Goal: Task Accomplishment & Management: Use online tool/utility

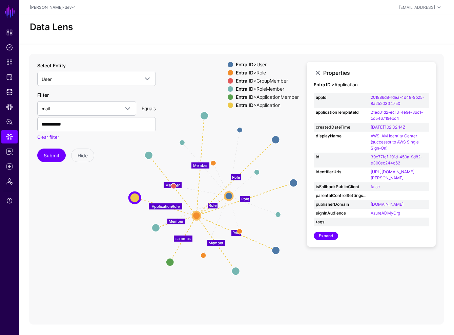
drag, startPoint x: 166, startPoint y: 47, endPoint x: 86, endPoint y: 69, distance: 82.9
click at [165, 47] on app-datalens-start "Data Lens Member Role Role Role Group / Member Member Member Member Manager Rol…" at bounding box center [236, 170] width 435 height 310
click at [9, 65] on span "Snippets" at bounding box center [9, 62] width 7 height 7
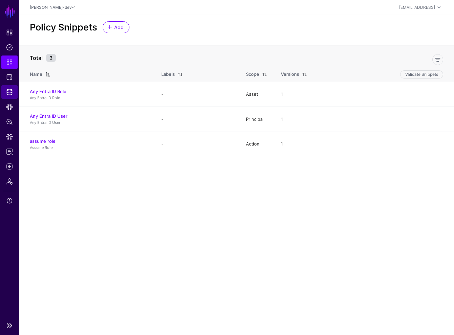
click at [6, 99] on ul "Dashboard Policies Snippets Protected Systems Identity Data Fabric CAEP Hub Pol…" at bounding box center [9, 172] width 19 height 293
click at [11, 91] on span "Identity Data Fabric" at bounding box center [9, 92] width 7 height 7
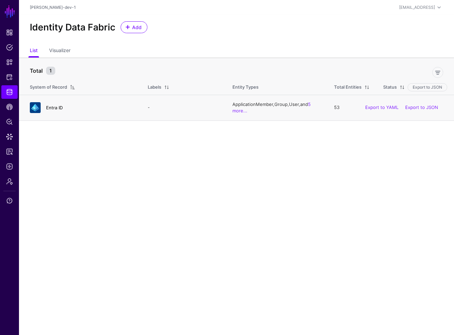
click at [46, 108] on link "Entra ID" at bounding box center [54, 107] width 17 height 5
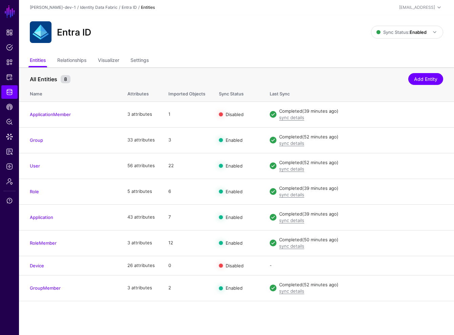
click at [0, 0] on link "Edit" at bounding box center [0, 0] width 0 height 0
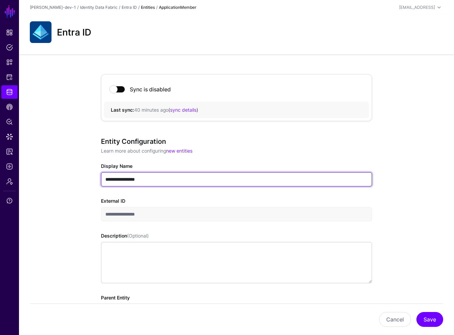
click at [131, 179] on input "**********" at bounding box center [236, 179] width 271 height 14
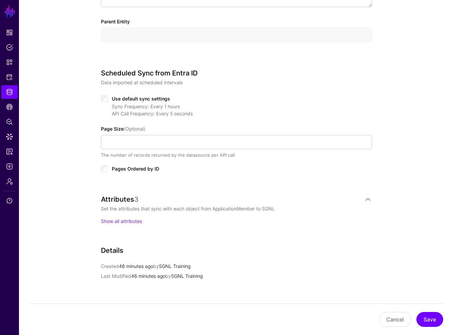
scroll to position [109, 0]
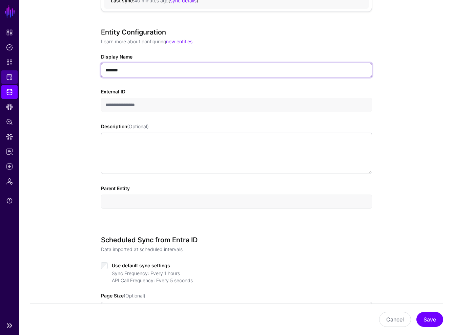
type input "*******"
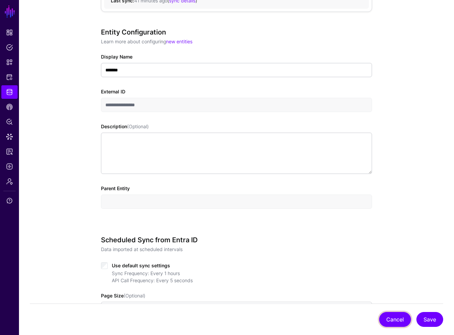
click at [400, 321] on button "Cancel" at bounding box center [395, 319] width 32 height 15
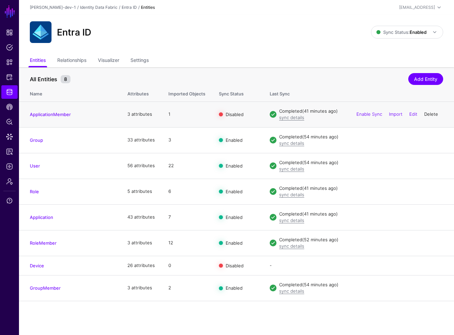
click at [434, 114] on link "Delete" at bounding box center [431, 113] width 14 height 5
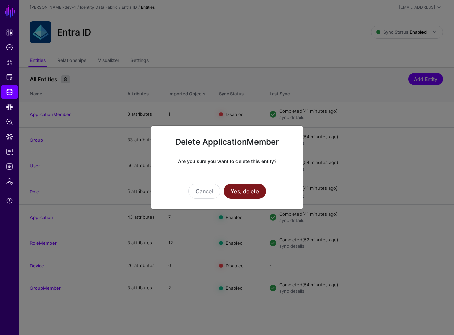
click at [245, 194] on button "Yes, delete" at bounding box center [245, 191] width 42 height 15
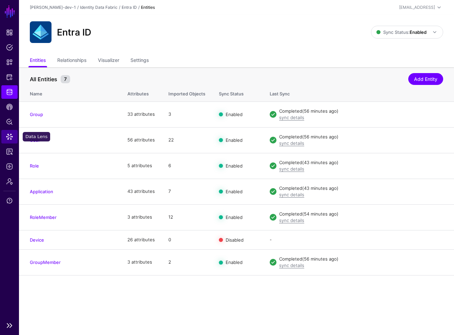
click at [8, 136] on span "Data Lens" at bounding box center [9, 136] width 7 height 7
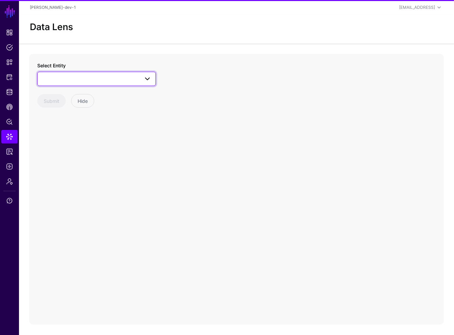
click at [92, 77] on span at bounding box center [97, 79] width 110 height 8
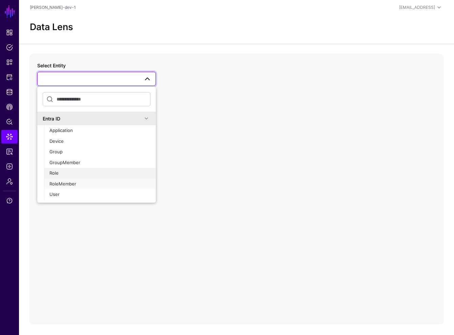
click at [70, 175] on ul "Application Device Group GroupMember Role RoleMember User" at bounding box center [100, 162] width 112 height 75
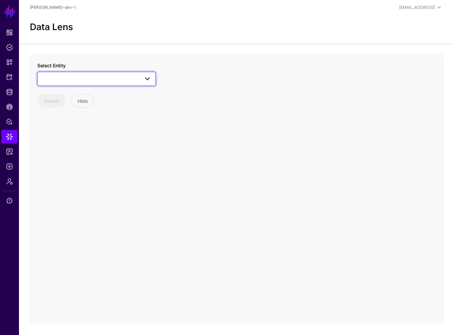
click at [65, 79] on span at bounding box center [97, 79] width 110 height 8
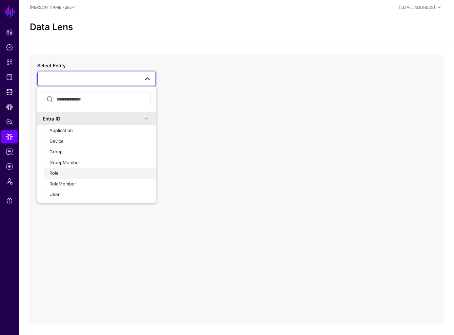
click at [59, 170] on div "Role" at bounding box center [99, 173] width 101 height 7
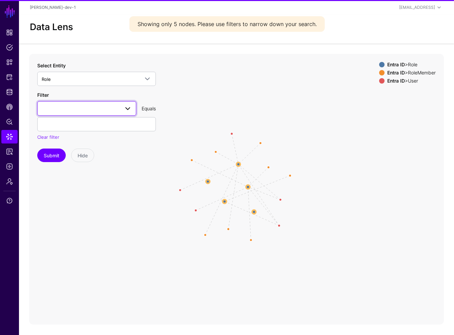
click at [98, 109] on span at bounding box center [87, 108] width 90 height 8
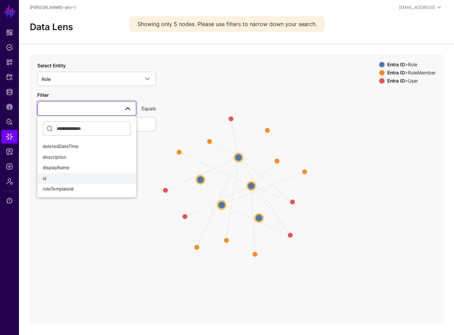
click at [58, 176] on div "id" at bounding box center [87, 178] width 88 height 7
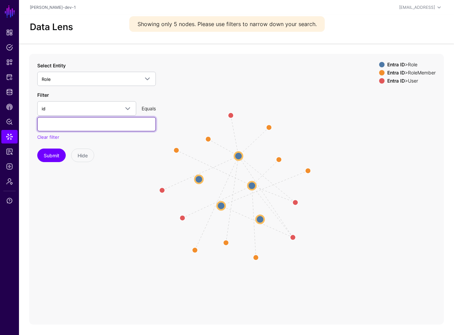
click at [72, 130] on input "text" at bounding box center [96, 124] width 119 height 14
paste input "**********"
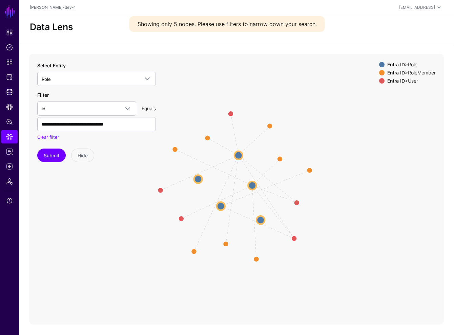
click at [38, 161] on div "Submit Hide" at bounding box center [96, 156] width 119 height 14
click at [59, 152] on button "Submit" at bounding box center [51, 156] width 28 height 14
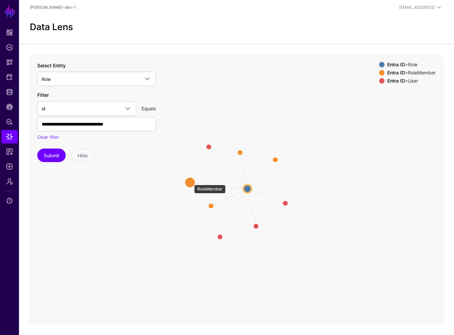
click at [191, 182] on circle at bounding box center [190, 182] width 11 height 11
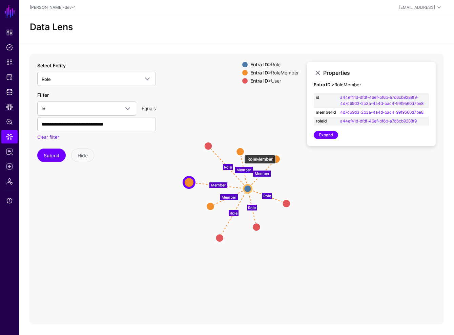
click at [241, 152] on circle at bounding box center [240, 152] width 8 height 8
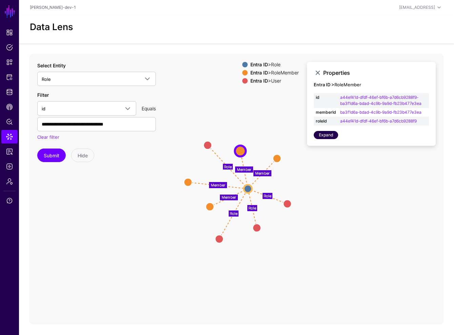
click at [321, 137] on link "Expand" at bounding box center [326, 135] width 24 height 8
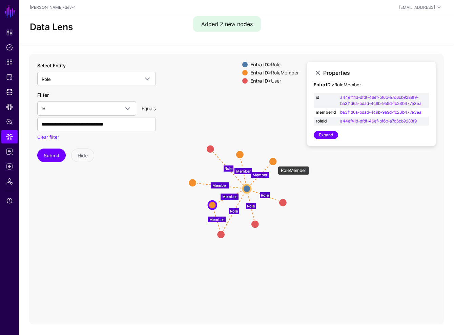
click at [274, 163] on circle at bounding box center [273, 162] width 8 height 8
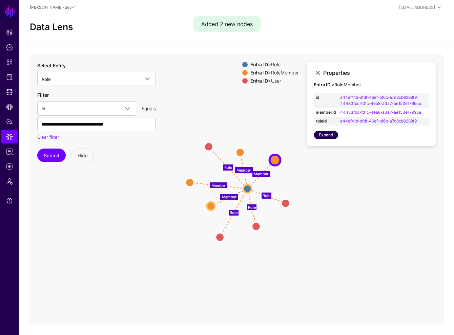
click at [322, 138] on link "Expand" at bounding box center [326, 135] width 24 height 8
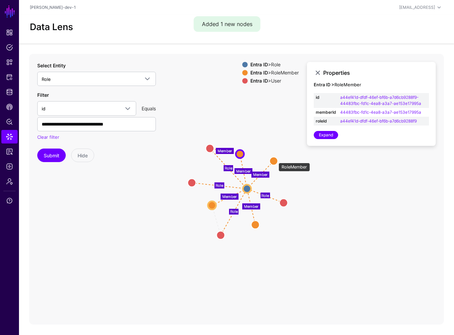
click at [275, 160] on circle at bounding box center [274, 161] width 8 height 8
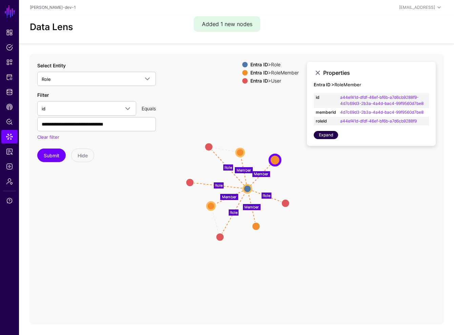
click at [324, 136] on link "Expand" at bounding box center [326, 135] width 24 height 8
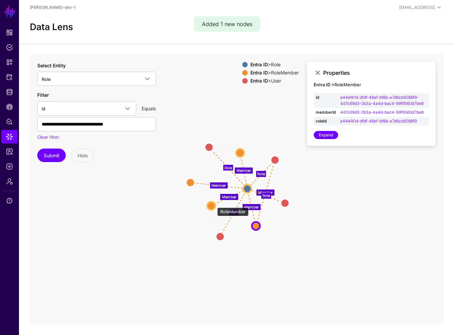
click at [214, 204] on circle at bounding box center [211, 206] width 8 height 8
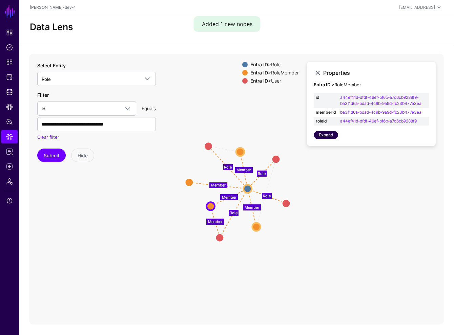
click at [323, 137] on link "Expand" at bounding box center [326, 135] width 24 height 8
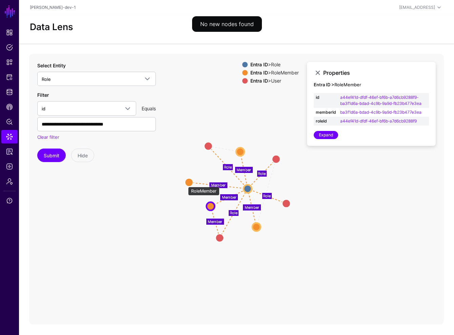
click at [184, 184] on icon "Member Member Member Member Role Member Member Role Role Role Member Role Role …" at bounding box center [236, 189] width 415 height 271
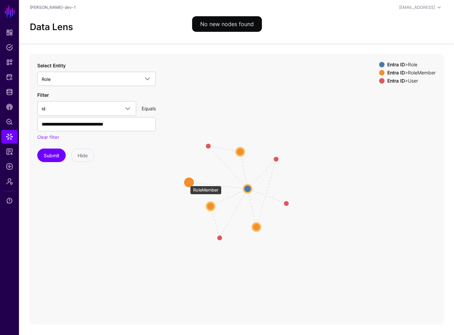
click at [187, 182] on circle at bounding box center [189, 182] width 11 height 11
click at [192, 181] on circle at bounding box center [188, 182] width 11 height 11
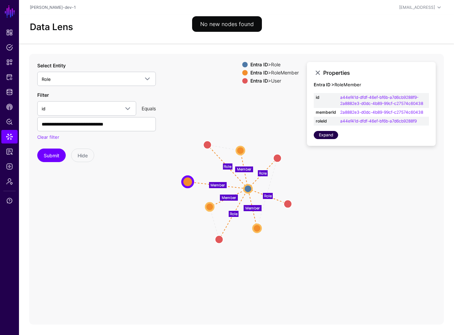
click at [324, 136] on link "Expand" at bounding box center [326, 135] width 24 height 8
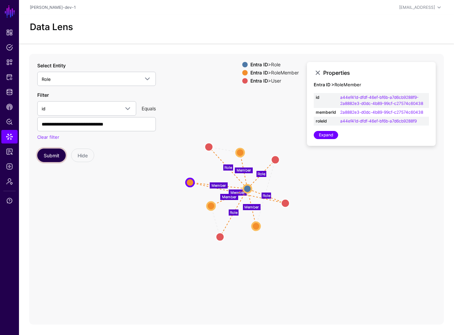
click at [51, 157] on button "Submit" at bounding box center [51, 156] width 28 height 14
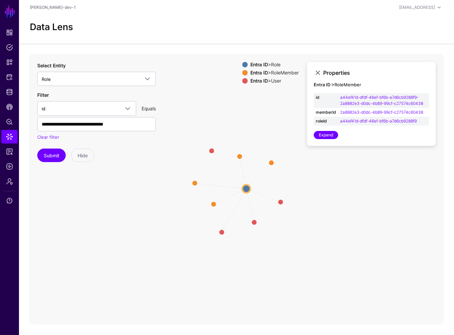
click at [242, 188] on circle at bounding box center [246, 189] width 8 height 8
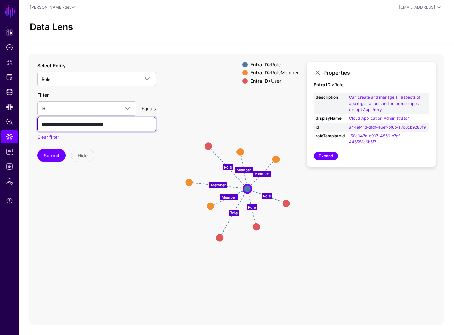
click at [68, 126] on input "**********" at bounding box center [96, 124] width 119 height 14
paste input "text"
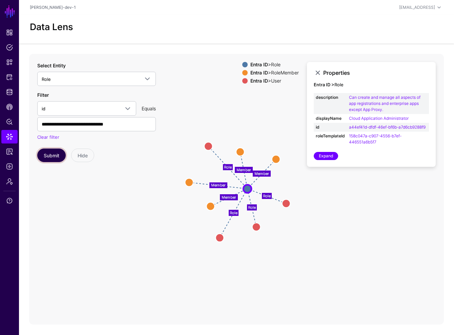
click at [48, 151] on button "Submit" at bounding box center [51, 156] width 28 height 14
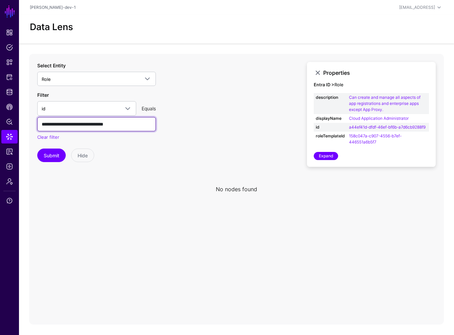
click at [89, 117] on input "**********" at bounding box center [96, 124] width 119 height 14
click at [90, 122] on input "**********" at bounding box center [96, 124] width 119 height 14
click at [57, 168] on icon at bounding box center [236, 189] width 415 height 271
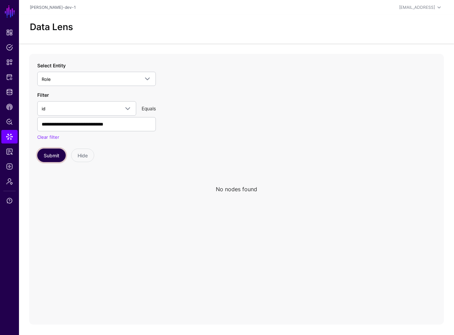
click at [53, 156] on button "Submit" at bounding box center [51, 156] width 28 height 14
click at [53, 152] on button "Submit" at bounding box center [51, 156] width 28 height 14
click at [53, 151] on button "Submit" at bounding box center [51, 156] width 28 height 14
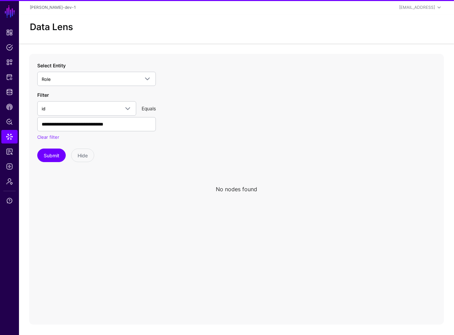
click at [202, 128] on icon at bounding box center [236, 189] width 415 height 271
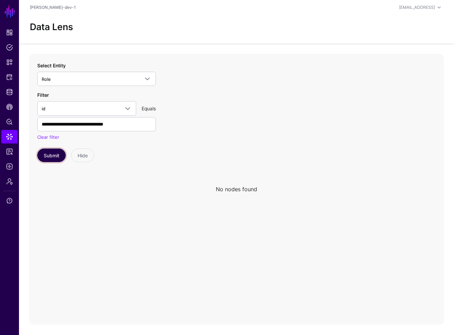
click at [52, 156] on button "Submit" at bounding box center [51, 156] width 28 height 14
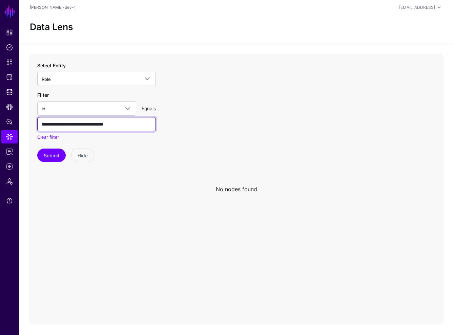
click at [105, 119] on input "**********" at bounding box center [96, 124] width 119 height 14
click at [105, 122] on input "**********" at bounding box center [96, 124] width 119 height 14
click at [105, 123] on input "**********" at bounding box center [96, 124] width 119 height 14
paste input "**********"
type input "**********"
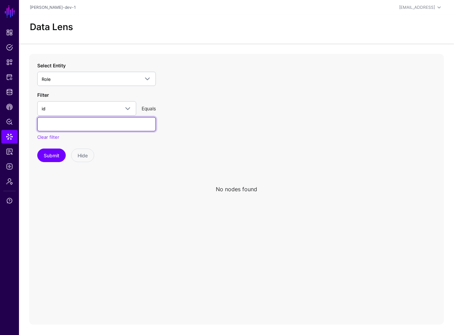
paste input "**********"
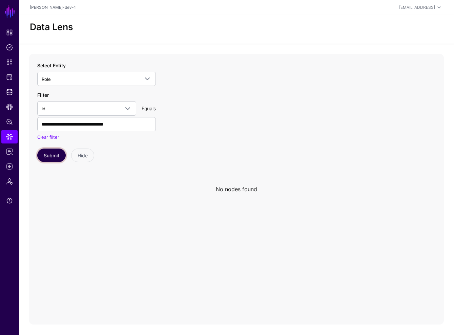
click at [54, 158] on button "Submit" at bounding box center [51, 156] width 28 height 14
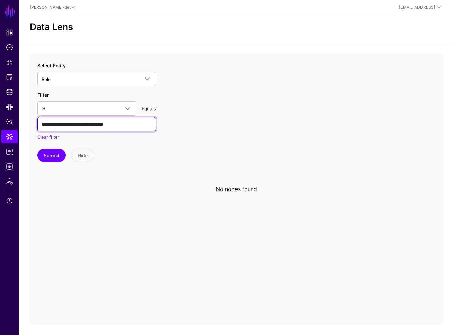
click at [141, 127] on input "**********" at bounding box center [96, 124] width 119 height 14
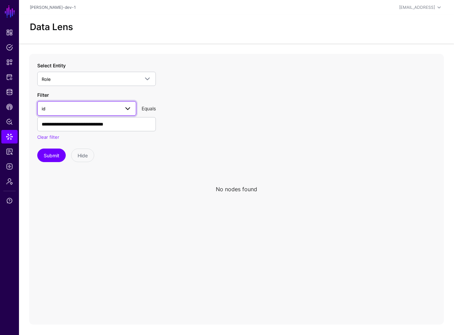
click at [126, 106] on span at bounding box center [128, 109] width 8 height 8
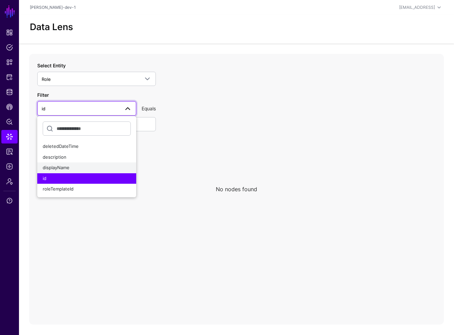
click at [85, 168] on div "displayName" at bounding box center [87, 168] width 88 height 7
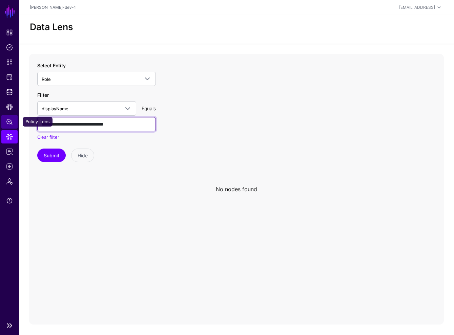
drag, startPoint x: 141, startPoint y: 125, endPoint x: 16, endPoint y: 122, distance: 124.7
click at [15, 120] on main "**********" at bounding box center [227, 167] width 454 height 335
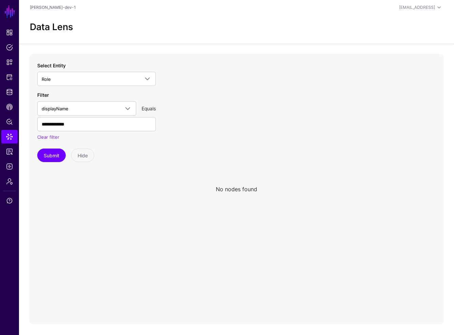
click at [112, 197] on icon at bounding box center [236, 189] width 415 height 271
click at [39, 156] on button "Submit" at bounding box center [51, 156] width 28 height 14
click at [95, 119] on input "**********" at bounding box center [96, 124] width 119 height 14
click at [109, 103] on link "displayName" at bounding box center [86, 108] width 99 height 14
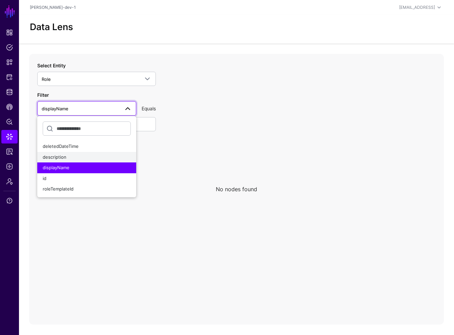
click at [103, 155] on div "description" at bounding box center [87, 157] width 88 height 7
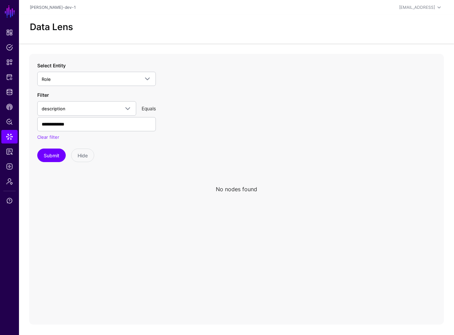
click at [63, 149] on div "Submit Hide" at bounding box center [96, 156] width 119 height 14
click at [55, 153] on button "Submit" at bounding box center [51, 156] width 28 height 14
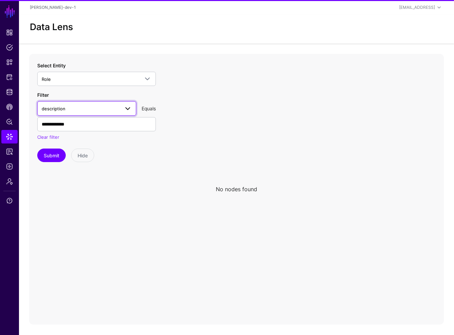
click at [114, 107] on span "description" at bounding box center [81, 108] width 78 height 7
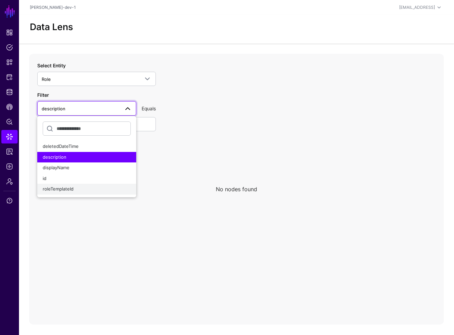
click at [93, 192] on div "roleTemplateId" at bounding box center [87, 189] width 88 height 7
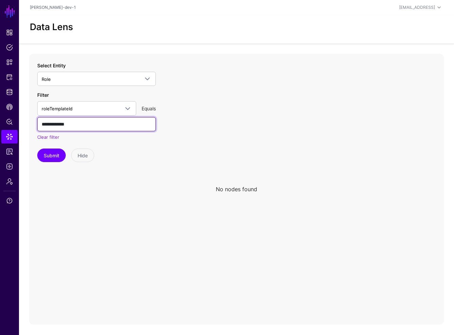
click at [88, 122] on input "**********" at bounding box center [96, 124] width 119 height 14
click at [88, 123] on input "**********" at bounding box center [96, 124] width 119 height 14
paste input "**********"
type input "**********"
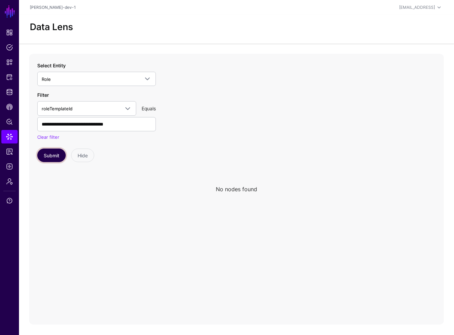
click at [55, 160] on button "Submit" at bounding box center [51, 156] width 28 height 14
click at [54, 154] on button "Submit" at bounding box center [51, 156] width 28 height 14
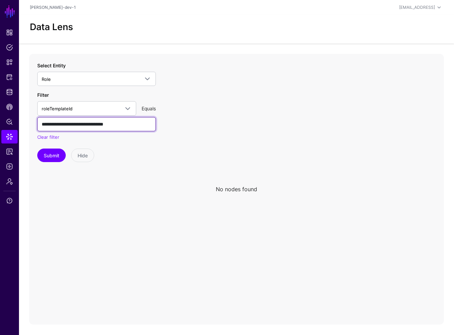
click at [90, 124] on input "**********" at bounding box center [96, 124] width 119 height 14
paste input "**********"
type input "**********"
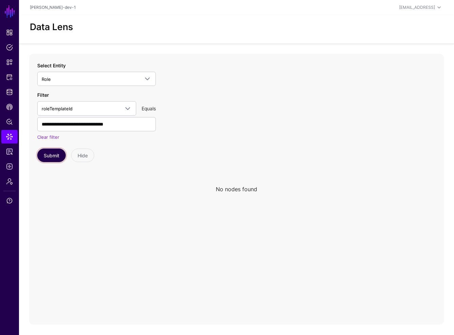
click at [51, 154] on button "Submit" at bounding box center [51, 156] width 28 height 14
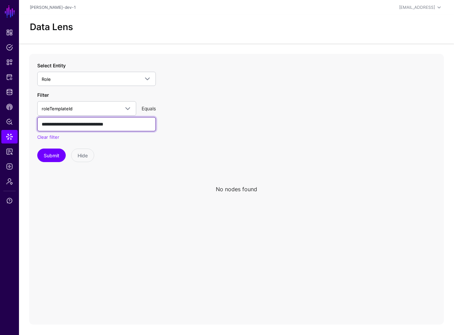
click at [142, 123] on input "**********" at bounding box center [96, 124] width 119 height 14
paste input "**********"
type input "**********"
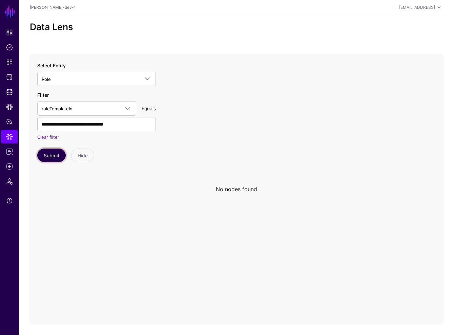
click at [43, 157] on button "Submit" at bounding box center [51, 156] width 28 height 14
click at [103, 97] on div "**********" at bounding box center [96, 115] width 119 height 49
click at [105, 101] on link "roleTemplateId" at bounding box center [86, 108] width 99 height 14
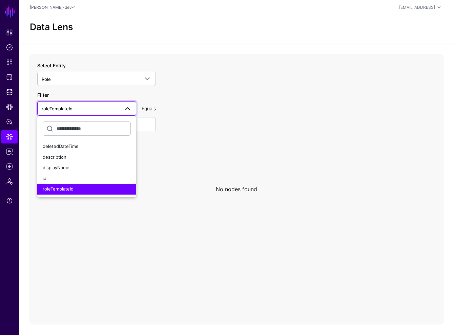
drag, startPoint x: 267, startPoint y: 46, endPoint x: 255, endPoint y: 46, distance: 11.9
click at [267, 46] on app-datalens-start "**********" at bounding box center [236, 170] width 435 height 310
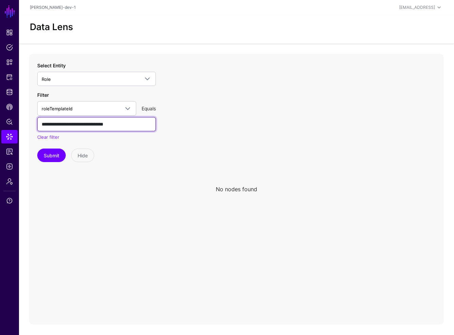
click at [64, 124] on input "**********" at bounding box center [96, 124] width 119 height 14
click at [46, 164] on icon at bounding box center [236, 189] width 415 height 271
click at [55, 146] on div "**********" at bounding box center [96, 112] width 119 height 100
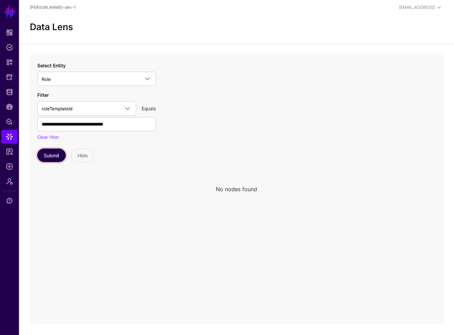
click at [49, 152] on button "Submit" at bounding box center [51, 156] width 28 height 14
click at [39, 134] on link "Clear filter" at bounding box center [48, 136] width 22 height 5
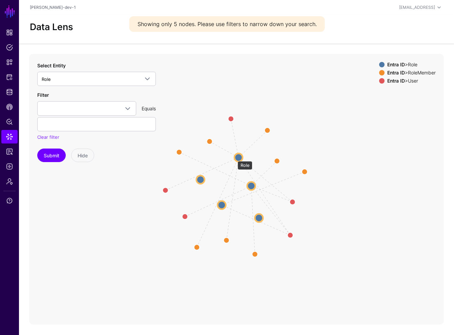
click at [234, 158] on circle at bounding box center [238, 158] width 8 height 8
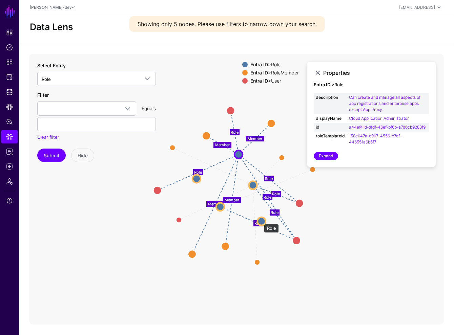
click at [260, 221] on circle at bounding box center [261, 221] width 8 height 8
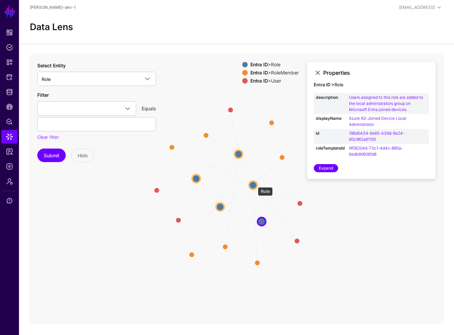
click at [254, 184] on circle at bounding box center [253, 186] width 8 height 8
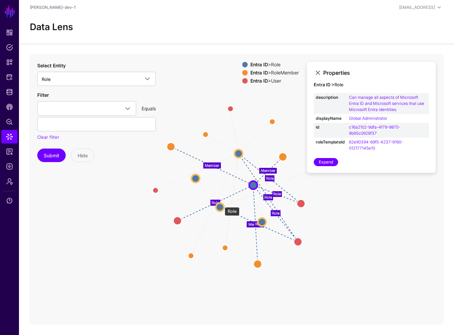
click at [221, 204] on circle at bounding box center [220, 207] width 8 height 8
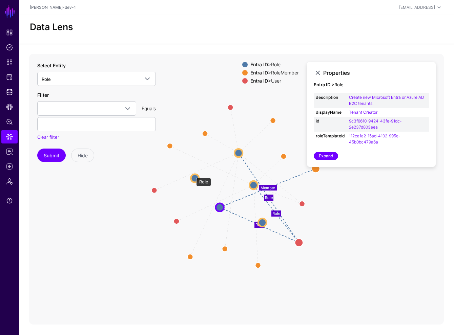
click at [194, 176] on circle at bounding box center [195, 178] width 8 height 8
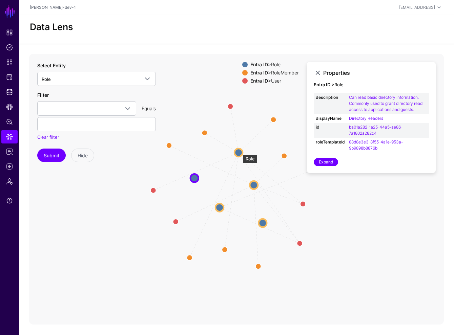
click at [239, 151] on circle at bounding box center [238, 153] width 8 height 8
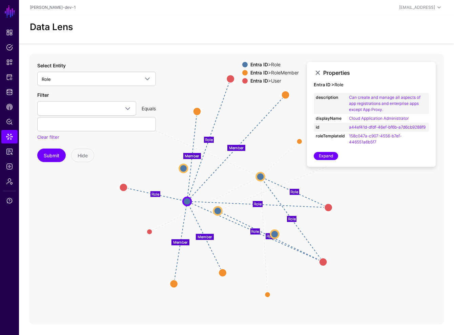
drag, startPoint x: 238, startPoint y: 151, endPoint x: 187, endPoint y: 200, distance: 71.4
click at [187, 200] on circle at bounding box center [187, 202] width 8 height 8
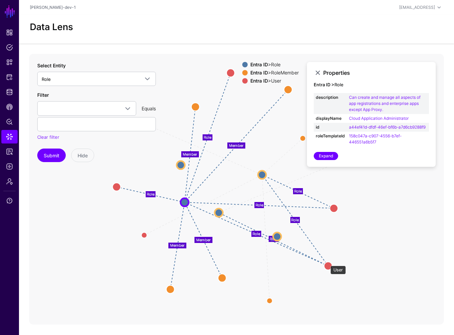
click at [327, 263] on circle at bounding box center [328, 266] width 8 height 8
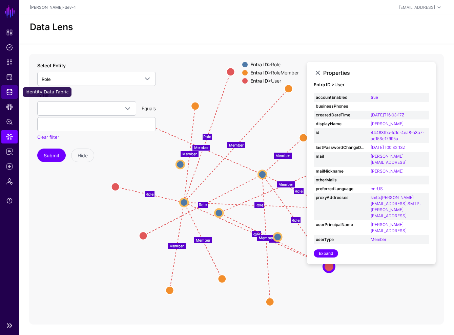
click at [12, 93] on span "Identity Data Fabric" at bounding box center [9, 92] width 7 height 7
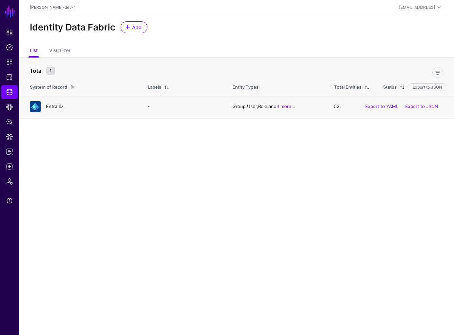
click at [61, 106] on link "Entra ID" at bounding box center [54, 106] width 17 height 5
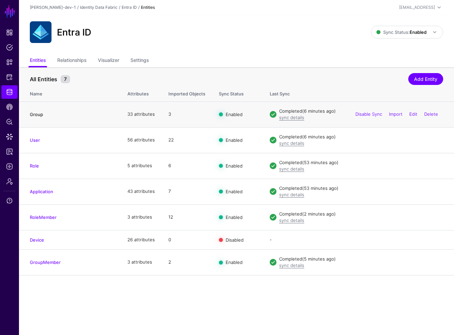
click at [32, 113] on link "Group" at bounding box center [36, 114] width 13 height 5
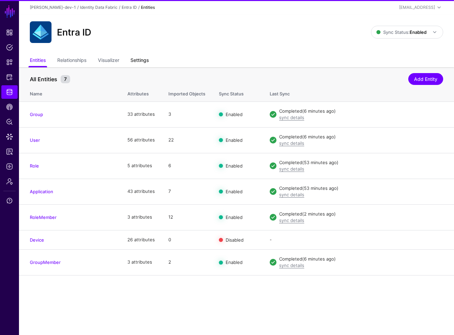
click at [142, 65] on link "Settings" at bounding box center [139, 61] width 18 height 13
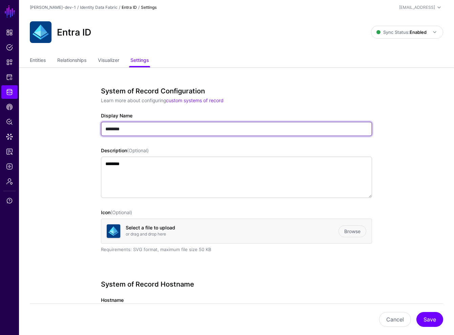
click at [186, 132] on input "********" at bounding box center [236, 129] width 271 height 14
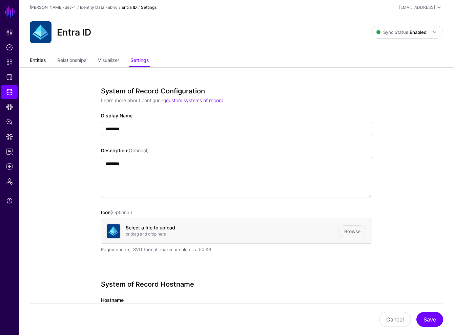
click at [39, 64] on link "Entities" at bounding box center [38, 61] width 16 height 13
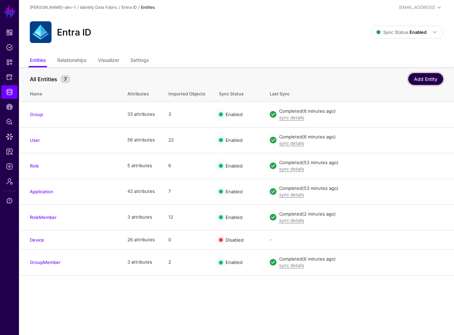
click at [440, 76] on link "Add Entity" at bounding box center [425, 79] width 35 height 12
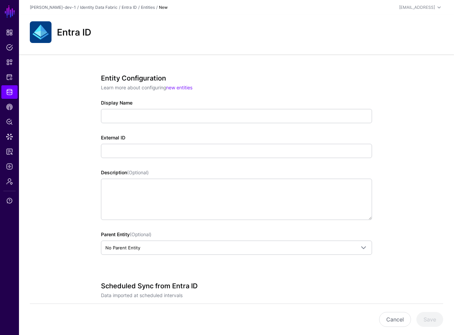
click at [127, 124] on div "Entity Configuration Learn more about configuring new entities Display Name Ext…" at bounding box center [236, 174] width 271 height 200
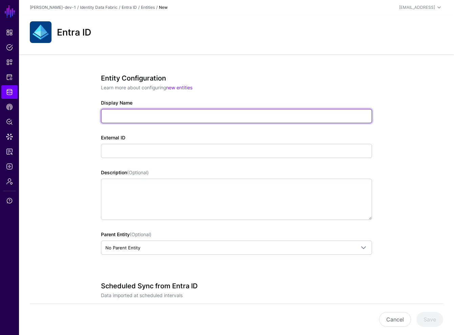
click at [129, 112] on input "Display Name" at bounding box center [236, 116] width 271 height 14
type input "**********"
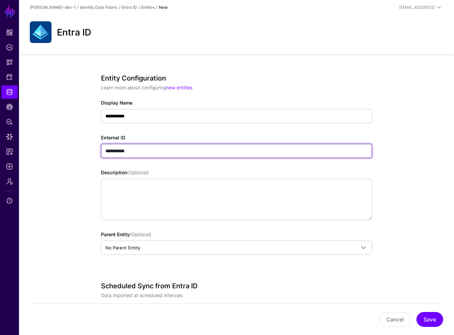
scroll to position [178, 0]
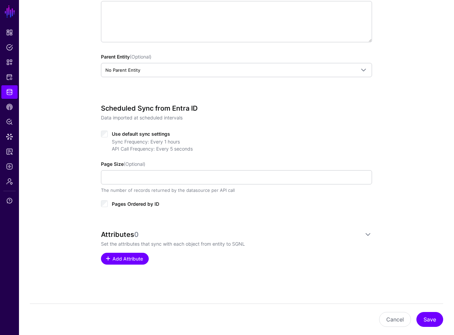
type input "**********"
click at [127, 253] on link "Add Attribute" at bounding box center [125, 259] width 48 height 12
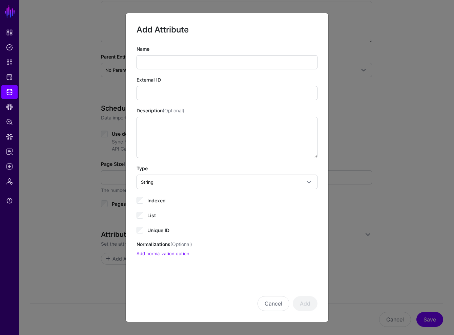
click at [174, 55] on div "Name" at bounding box center [227, 57] width 181 height 24
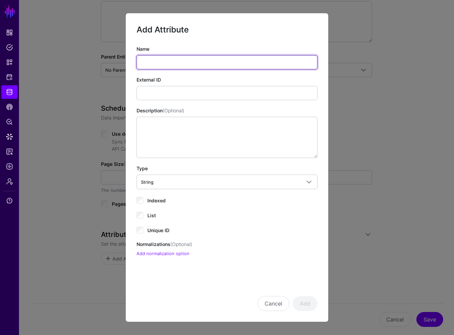
click at [179, 66] on input "Name" at bounding box center [227, 62] width 181 height 14
type input "**"
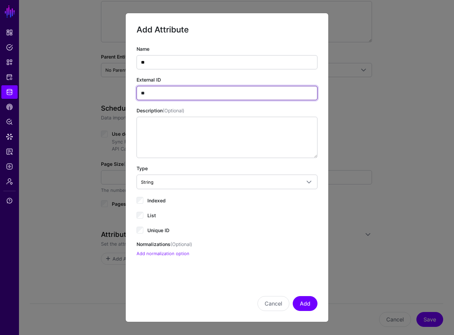
type input "**"
click at [165, 202] on span "Indexed" at bounding box center [156, 201] width 18 height 6
click at [153, 232] on span "Unique ID" at bounding box center [158, 231] width 22 height 6
click at [320, 304] on div "Add Attribute Name ** External ID ** Description (Optional) Type String String …" at bounding box center [226, 168] width 203 height 310
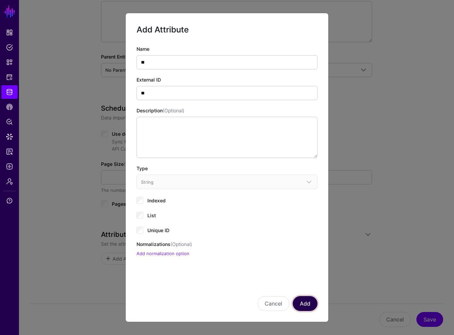
click at [307, 306] on button "Add" at bounding box center [305, 303] width 25 height 15
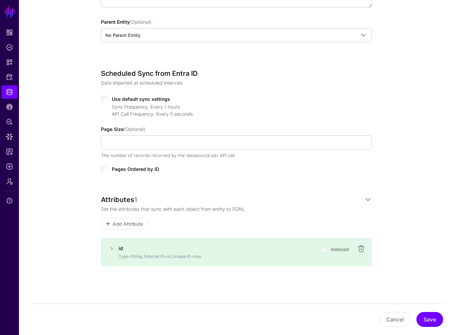
scroll to position [214, 0]
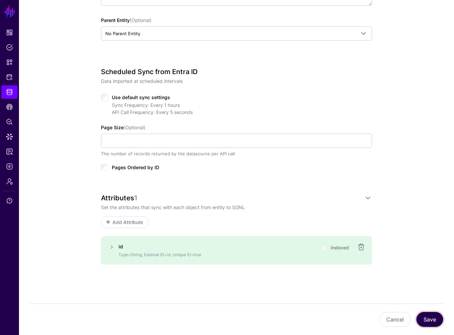
click at [431, 322] on button "Save" at bounding box center [429, 319] width 27 height 15
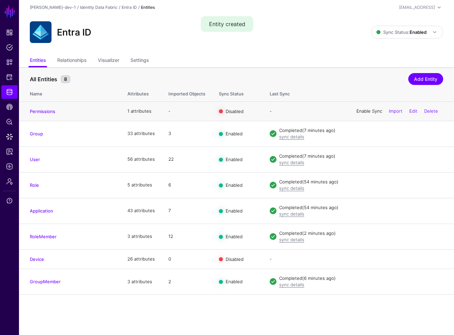
click at [361, 112] on link "Enable Sync" at bounding box center [369, 110] width 26 height 5
click at [329, 71] on div "All Entities 8 Add Entity" at bounding box center [236, 77] width 413 height 13
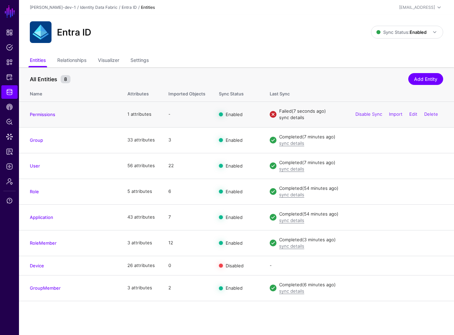
click at [296, 118] on link "sync details" at bounding box center [291, 117] width 25 height 5
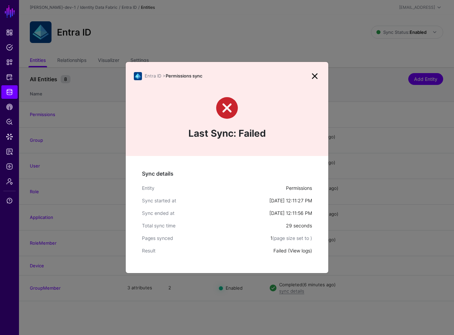
click at [301, 250] on link "View logs" at bounding box center [300, 251] width 21 height 6
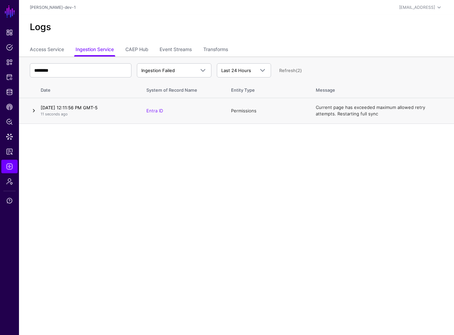
click at [33, 111] on link at bounding box center [34, 111] width 8 height 8
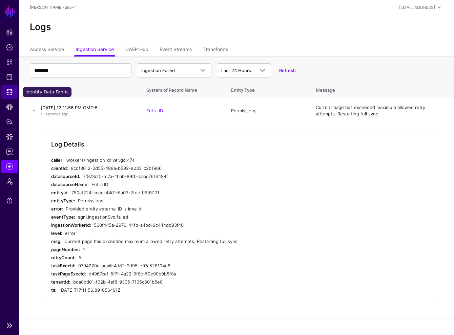
click at [9, 93] on span "Identity Data Fabric" at bounding box center [9, 92] width 7 height 7
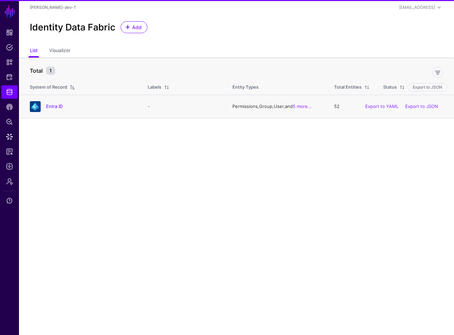
click at [65, 102] on div "Entra ID" at bounding box center [82, 106] width 110 height 11
click at [60, 107] on link "Entra ID" at bounding box center [54, 106] width 17 height 5
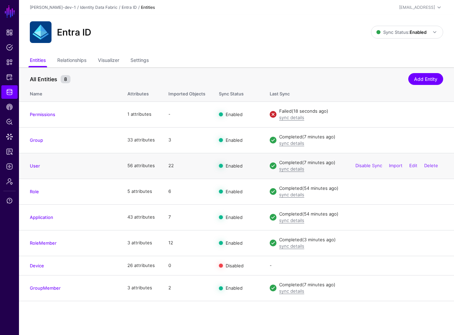
click at [34, 169] on h4 "User" at bounding box center [72, 166] width 84 height 6
click at [33, 164] on link "User" at bounding box center [35, 165] width 10 height 5
click at [429, 116] on link "Delete" at bounding box center [431, 113] width 14 height 5
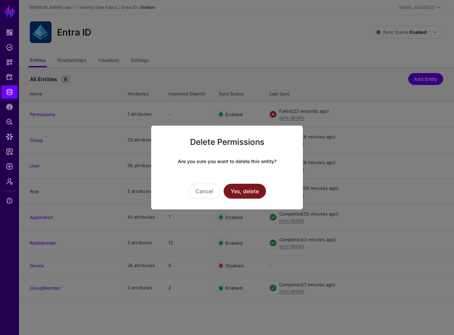
click at [250, 192] on button "Yes, delete" at bounding box center [245, 191] width 42 height 15
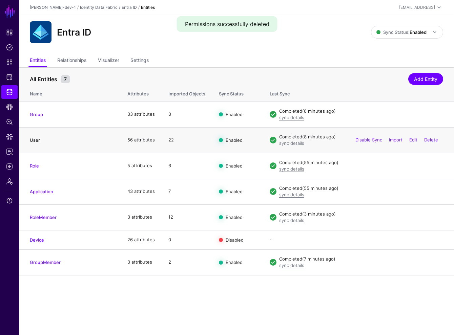
click at [38, 143] on td "User" at bounding box center [70, 140] width 102 height 26
click at [37, 141] on link "User" at bounding box center [35, 140] width 10 height 5
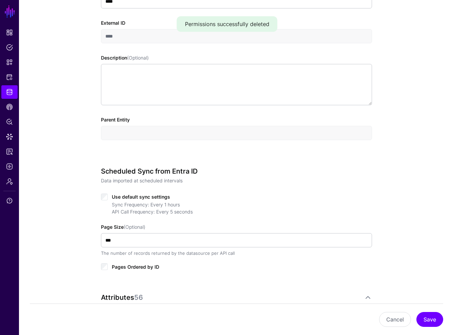
scroll to position [100, 0]
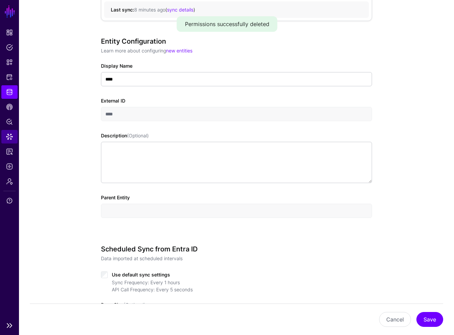
click at [9, 138] on span "Data Lens" at bounding box center [9, 136] width 7 height 7
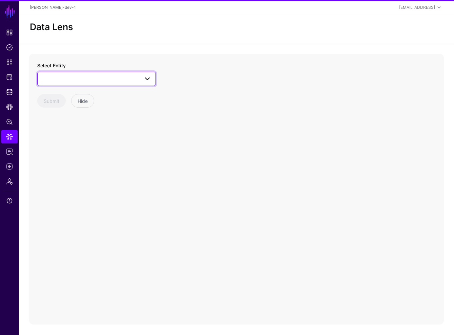
click at [126, 78] on span at bounding box center [97, 79] width 110 height 8
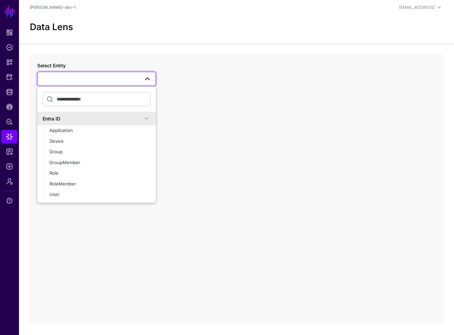
click at [67, 202] on div "Entra ID Application Device Group GroupMember Role RoleMember User" at bounding box center [96, 145] width 119 height 116
click at [67, 196] on div "User" at bounding box center [99, 194] width 101 height 7
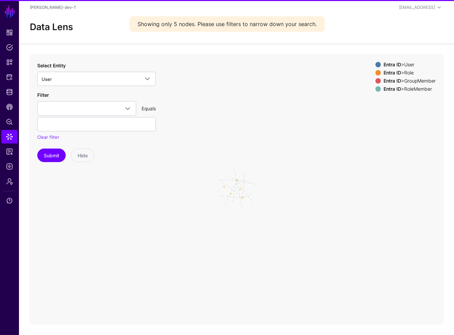
drag, startPoint x: 74, startPoint y: 90, endPoint x: 76, endPoint y: 96, distance: 5.4
click at [74, 92] on div "Select Entity User Entra ID Application Device Group GroupMember Role RoleMembe…" at bounding box center [96, 112] width 119 height 100
click at [79, 109] on span at bounding box center [87, 108] width 90 height 8
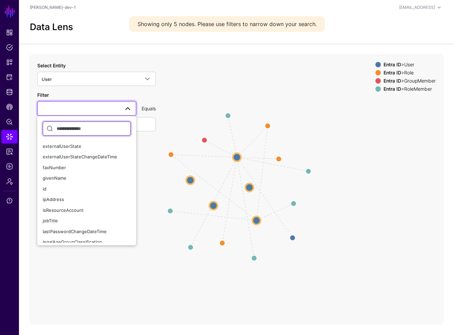
scroll to position [230, 0]
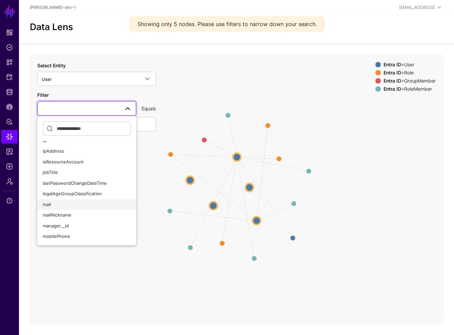
click at [73, 204] on div "mail" at bounding box center [87, 205] width 88 height 7
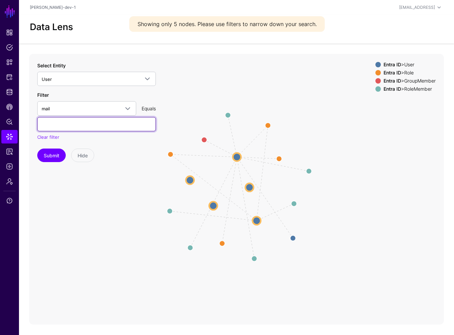
click at [72, 122] on input "text" at bounding box center [96, 124] width 119 height 14
type input "**********"
click at [37, 149] on button "Submit" at bounding box center [51, 156] width 28 height 14
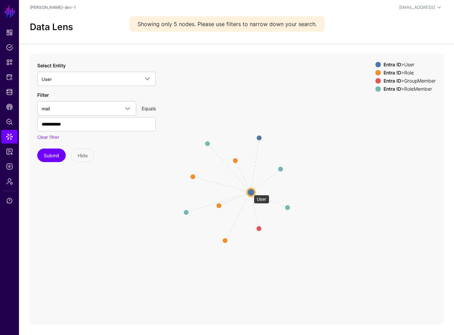
click at [250, 192] on circle at bounding box center [251, 193] width 8 height 8
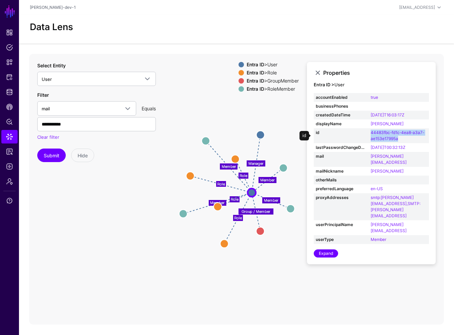
drag, startPoint x: 399, startPoint y: 137, endPoint x: 369, endPoint y: 133, distance: 30.1
click at [369, 133] on td "44483fbc-fd1c-4ea8-a3a7-ae153e17995a" at bounding box center [399, 135] width 60 height 15
copy link "44483fbc-fd1c-4ea8-a3a7-ae153e17995a"
drag, startPoint x: 176, startPoint y: 46, endPoint x: 155, endPoint y: 41, distance: 22.3
click at [176, 46] on app-datalens-start "Data Lens Role Role Role Role Manager Member Member Member Member Group / Membe…" at bounding box center [236, 170] width 435 height 310
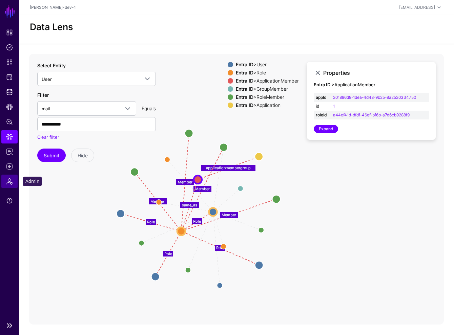
click at [9, 183] on span "Admin" at bounding box center [9, 181] width 7 height 7
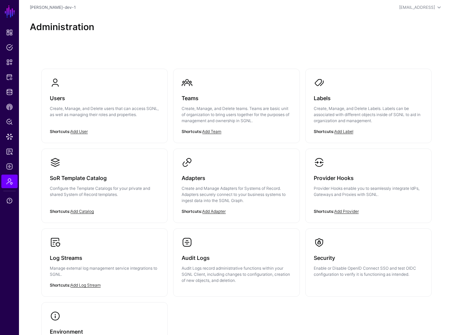
click at [121, 189] on p "Configure the Template Catalogs for your private and shared System of Record te…" at bounding box center [104, 192] width 109 height 12
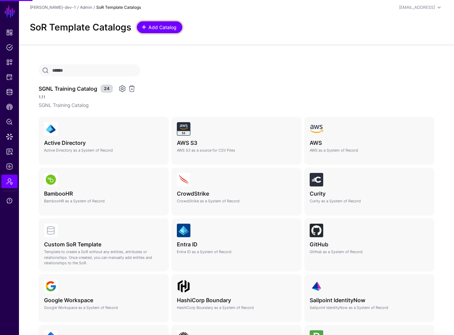
click at [171, 32] on link "Add Catalog" at bounding box center [159, 27] width 45 height 12
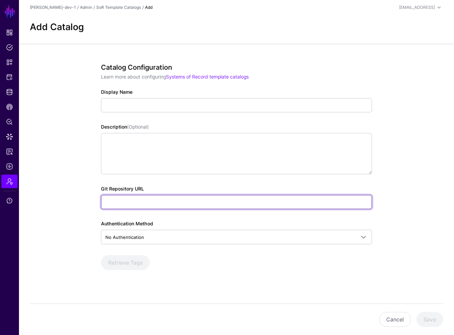
click at [160, 204] on input "Git Repository URL" at bounding box center [236, 202] width 271 height 14
paste input "**********"
type input "**********"
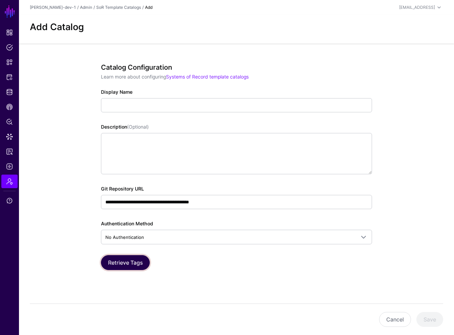
click at [120, 268] on button "Retrieve Tags" at bounding box center [125, 262] width 49 height 15
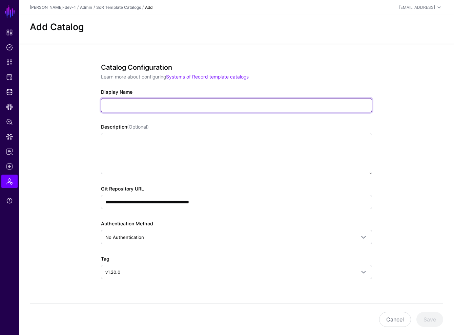
click at [168, 109] on input "Display Name" at bounding box center [236, 105] width 271 height 14
drag, startPoint x: 116, startPoint y: 103, endPoint x: 89, endPoint y: 103, distance: 27.4
click at [89, 103] on div "**********" at bounding box center [236, 197] width 310 height 306
type input "**********"
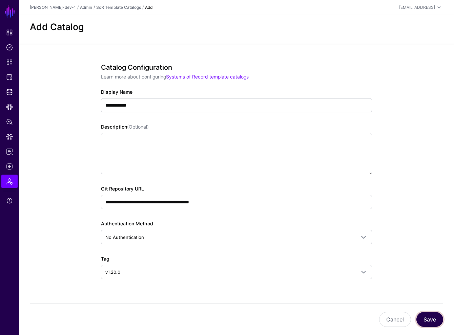
click at [437, 327] on button "Save" at bounding box center [429, 319] width 27 height 15
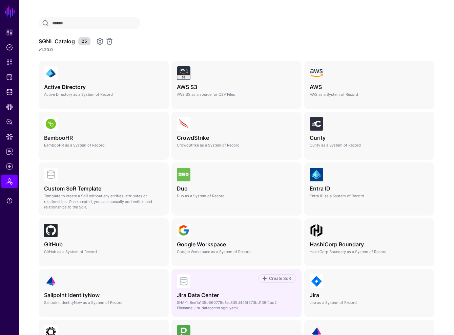
scroll to position [126, 0]
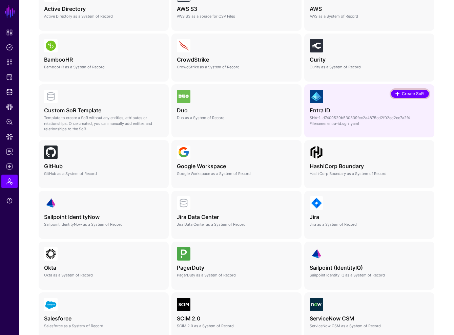
click at [409, 91] on span "Create SoR" at bounding box center [413, 94] width 24 height 6
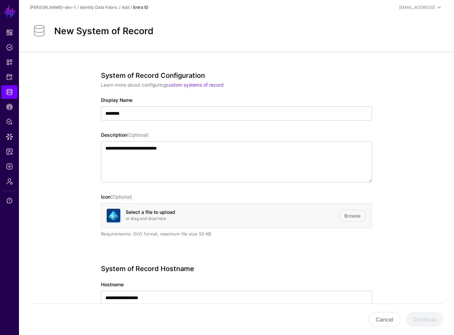
click at [143, 104] on div "Display Name ********" at bounding box center [236, 109] width 271 height 24
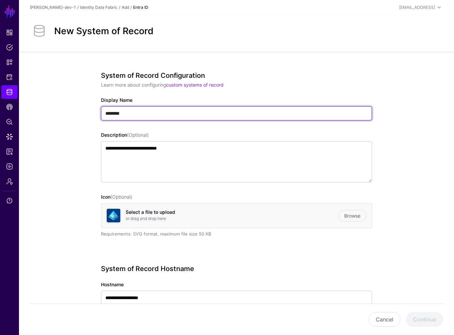
click at [147, 110] on input "********" at bounding box center [236, 113] width 271 height 14
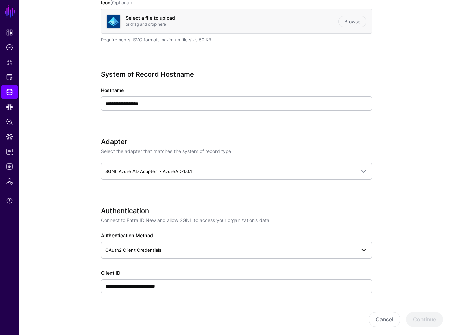
scroll to position [245, 0]
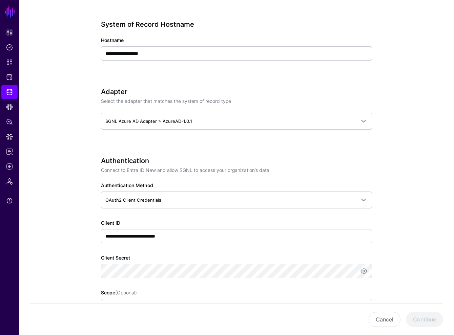
type input "**********"
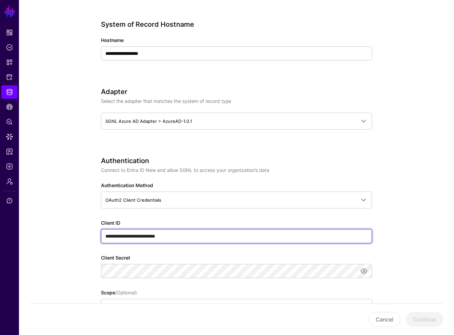
click at [207, 232] on input "**********" at bounding box center [236, 236] width 271 height 14
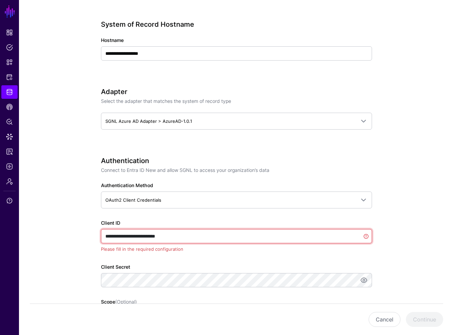
scroll to position [449, 0]
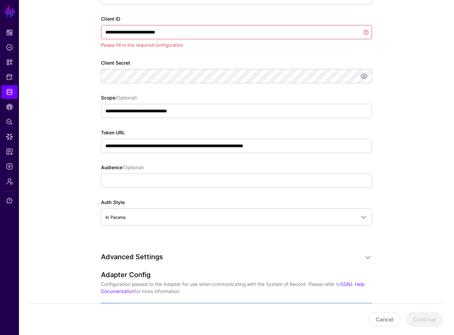
click at [161, 68] on div "Client Secret" at bounding box center [236, 71] width 271 height 24
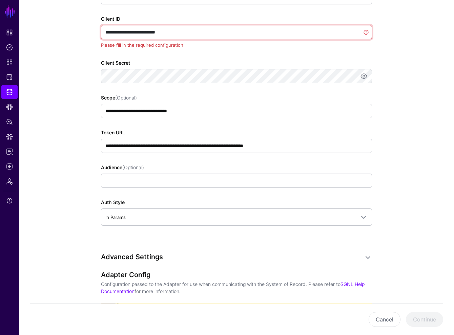
click at [177, 35] on input "**********" at bounding box center [236, 32] width 271 height 14
paste input "**********"
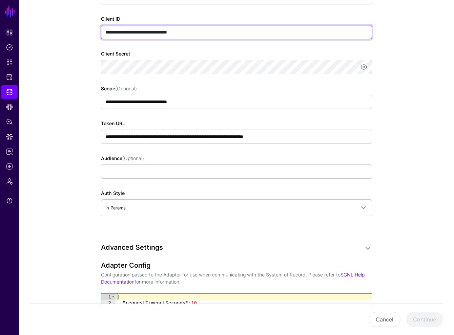
type input "**********"
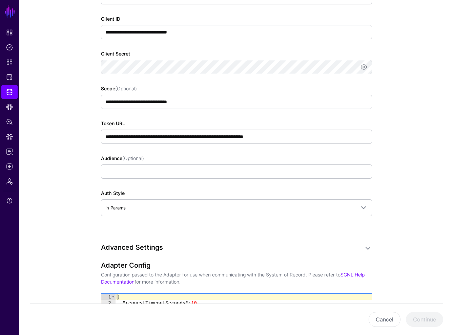
click at [342, 53] on div "Client Secret" at bounding box center [236, 62] width 271 height 24
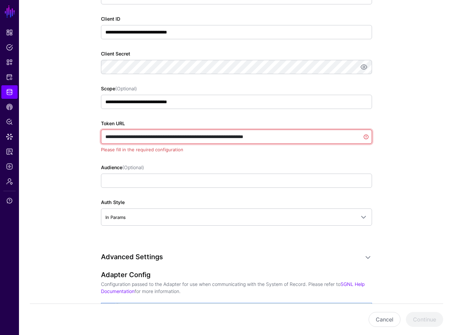
click at [244, 137] on input "**********" at bounding box center [236, 137] width 271 height 14
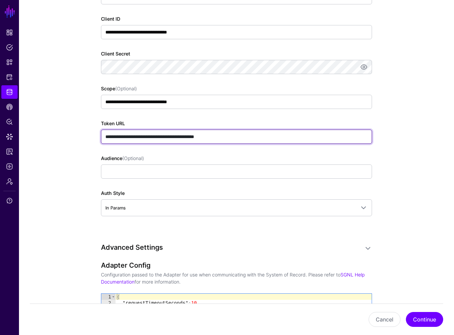
paste input "**********"
type input "**********"
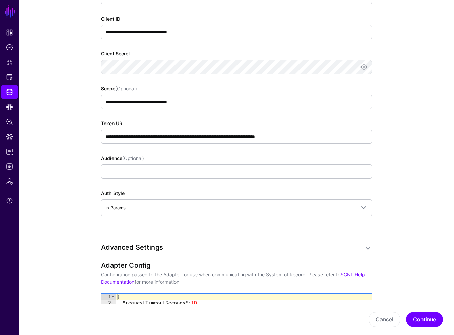
drag, startPoint x: 416, startPoint y: 210, endPoint x: 412, endPoint y: 212, distance: 4.2
click at [416, 210] on app-datasources-details-form "**********" at bounding box center [236, 68] width 435 height 931
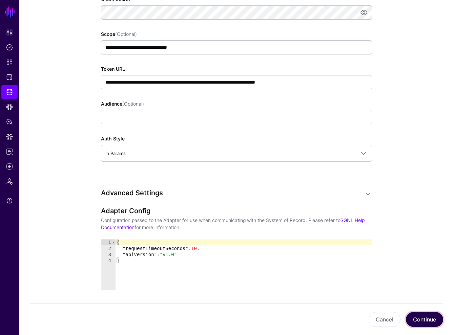
click at [423, 315] on button "Continue" at bounding box center [424, 319] width 37 height 15
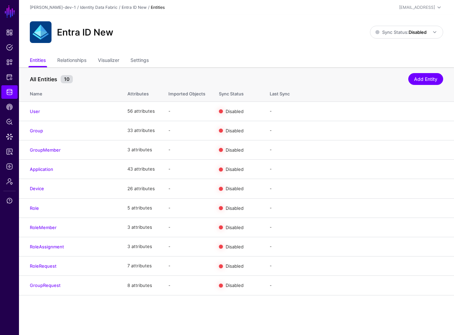
click at [98, 313] on main "SGNL Dashboard Policies Snippets Protected Systems Identity Data Fabric CAEP Hu…" at bounding box center [227, 167] width 454 height 335
click at [67, 62] on link "Relationships" at bounding box center [71, 61] width 29 height 13
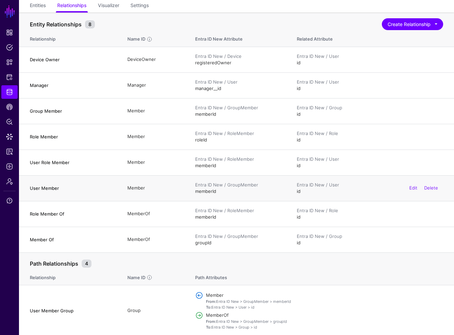
scroll to position [24, 0]
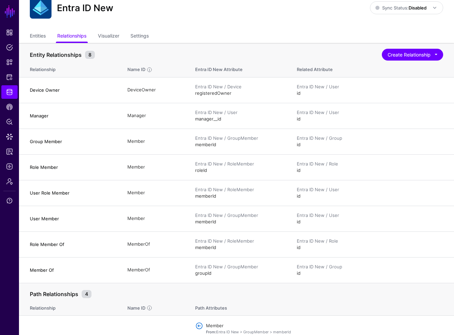
click at [281, 42] on ul "Entities Relationships Visualizer Settings" at bounding box center [236, 36] width 413 height 13
click at [10, 137] on span "Data Lens" at bounding box center [9, 136] width 7 height 7
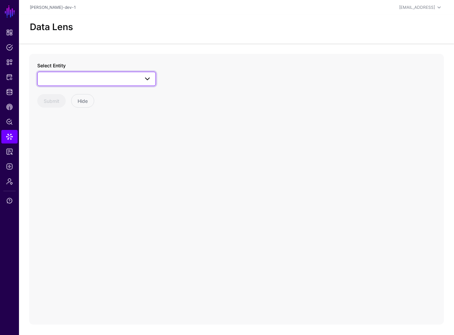
click at [95, 76] on span at bounding box center [97, 79] width 110 height 8
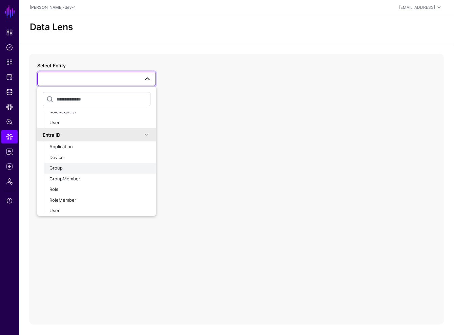
scroll to position [76, 0]
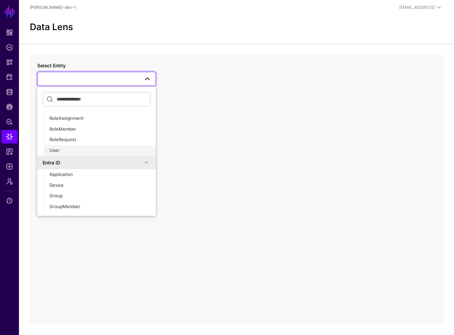
click at [58, 154] on button "User" at bounding box center [100, 150] width 112 height 11
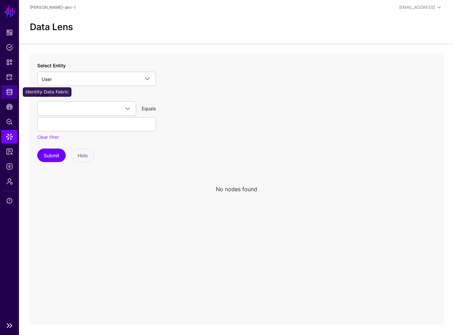
click at [14, 92] on link "Identity Data Fabric" at bounding box center [9, 92] width 16 height 14
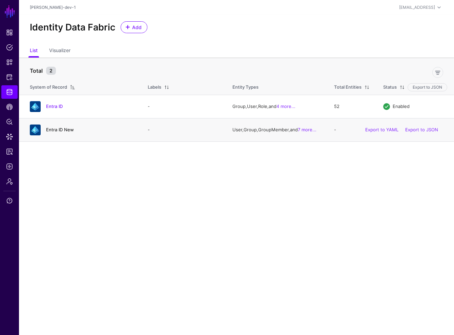
click at [63, 127] on link "Entra ID New" at bounding box center [60, 129] width 28 height 5
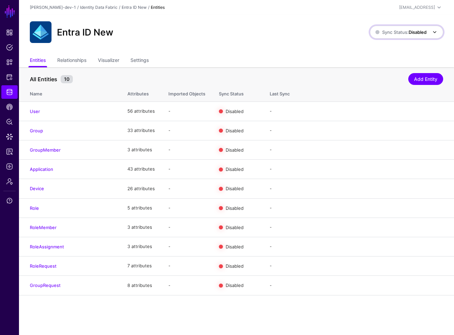
click at [409, 35] on span "Sync Status: Disabled" at bounding box center [400, 31] width 51 height 7
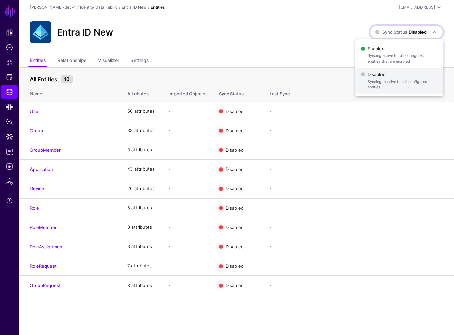
click at [391, 84] on span "Syncing inactive for all configured entities" at bounding box center [403, 84] width 70 height 11
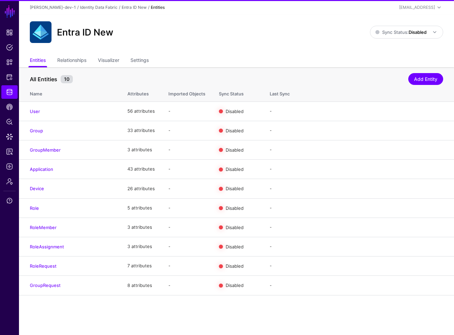
click at [392, 25] on div "Entra ID New Sync Status: Disabled Enabled Syncing active for all configured en…" at bounding box center [236, 32] width 413 height 22
click at [393, 33] on span "Sync Status: Disabled" at bounding box center [400, 31] width 51 height 5
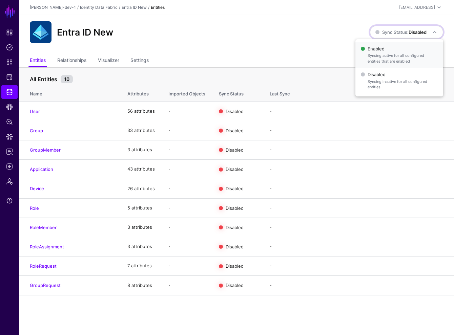
click at [386, 52] on span "Enabled Syncing active for all configured entities that are enabled" at bounding box center [399, 55] width 77 height 22
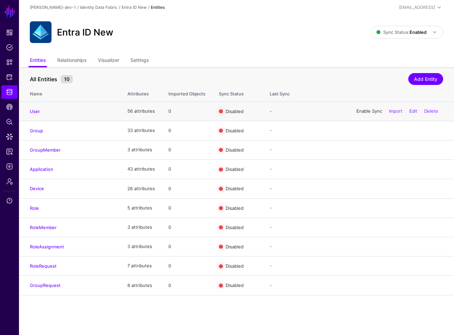
click at [368, 112] on link "Enable Sync" at bounding box center [369, 110] width 26 height 5
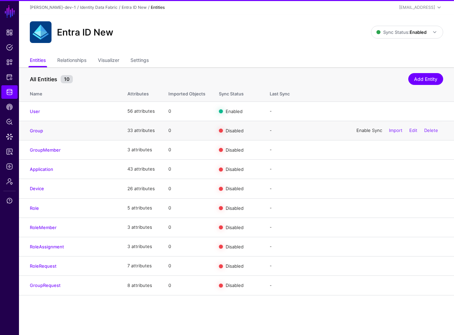
click at [363, 130] on link "Enable Sync" at bounding box center [369, 130] width 26 height 5
click at [363, 149] on link "Enable Sync" at bounding box center [369, 149] width 26 height 5
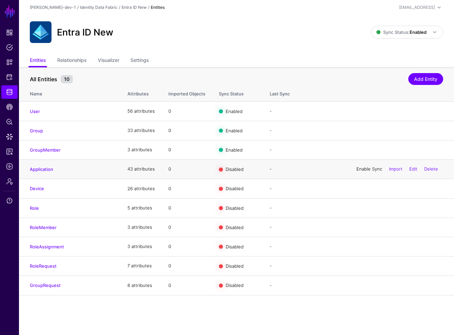
click at [362, 169] on link "Enable Sync" at bounding box center [369, 168] width 26 height 5
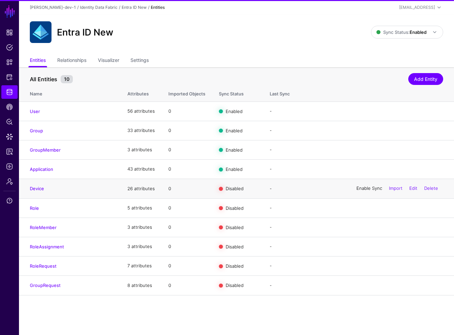
click at [357, 187] on link "Enable Sync" at bounding box center [369, 188] width 26 height 5
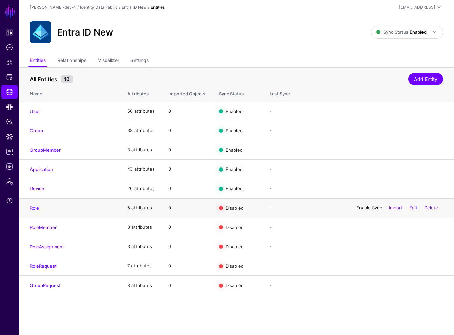
click at [358, 208] on link "Enable Sync" at bounding box center [369, 207] width 26 height 5
click at [360, 226] on link "Enable Sync" at bounding box center [369, 227] width 26 height 5
click at [361, 244] on link "Enable Sync" at bounding box center [369, 246] width 26 height 5
click at [364, 264] on link "Enable Sync" at bounding box center [369, 265] width 26 height 5
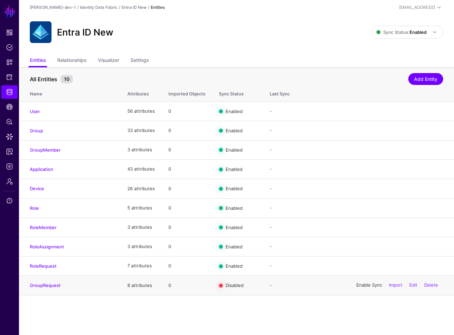
click at [367, 284] on link "Enable Sync" at bounding box center [369, 285] width 26 height 5
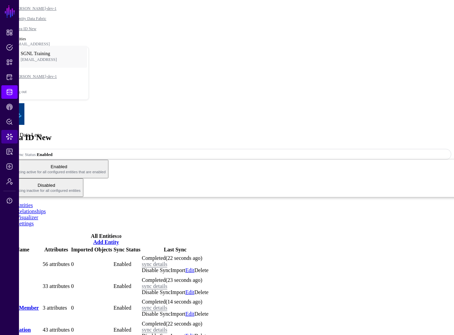
click at [8, 140] on span "Data Lens" at bounding box center [9, 136] width 7 height 7
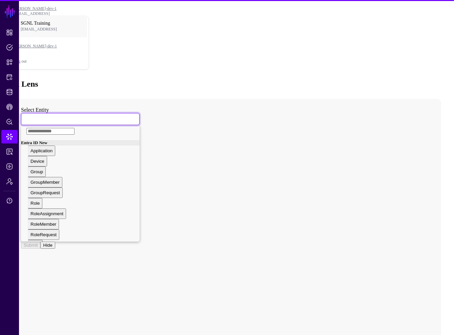
click at [29, 116] on span at bounding box center [27, 119] width 4 height 6
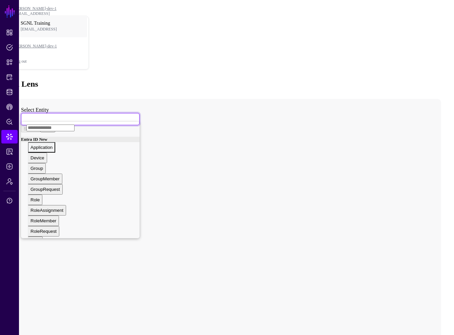
click at [53, 145] on div "Application" at bounding box center [41, 147] width 22 height 5
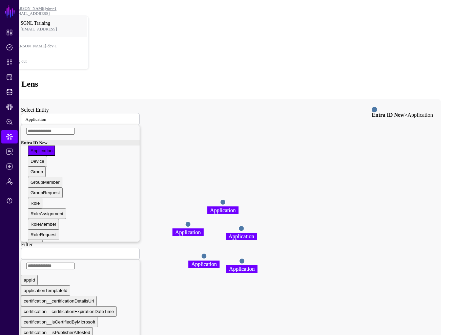
click at [370, 131] on icon "Application Application Application Application Application Application Applica…" at bounding box center [220, 234] width 415 height 271
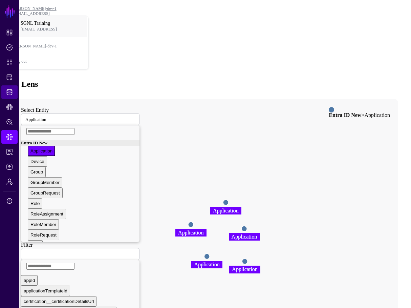
click at [17, 91] on link "Identity Data Fabric" at bounding box center [9, 92] width 16 height 14
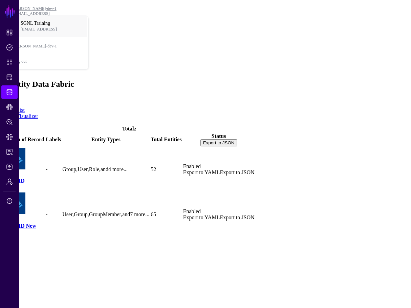
click at [25, 178] on link "Entra ID" at bounding box center [14, 181] width 21 height 6
click at [36, 223] on link "Entra ID New" at bounding box center [20, 226] width 33 height 6
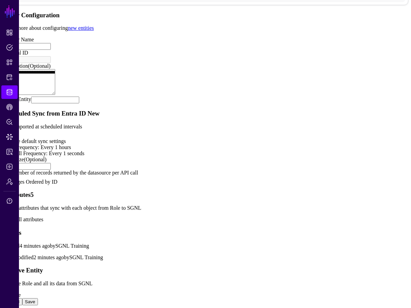
scroll to position [387, 0]
click at [19, 134] on div "**********" at bounding box center [206, 133] width 406 height 344
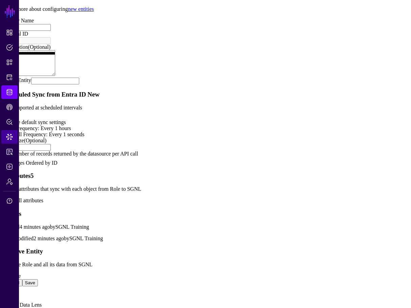
drag, startPoint x: 11, startPoint y: 135, endPoint x: 15, endPoint y: 135, distance: 4.1
click at [11, 135] on span "Data Lens" at bounding box center [9, 136] width 7 height 7
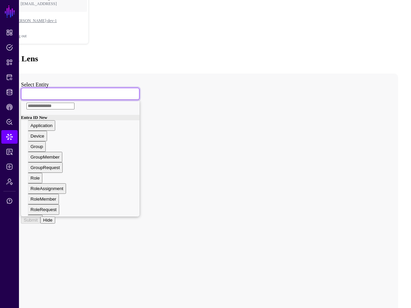
click at [124, 88] on link at bounding box center [80, 94] width 119 height 12
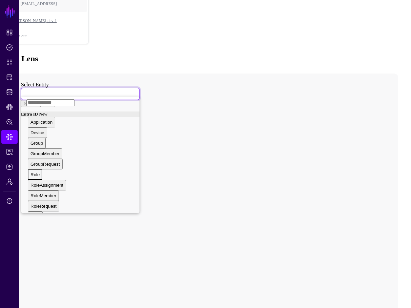
click at [40, 172] on div "Role" at bounding box center [34, 174] width 9 height 5
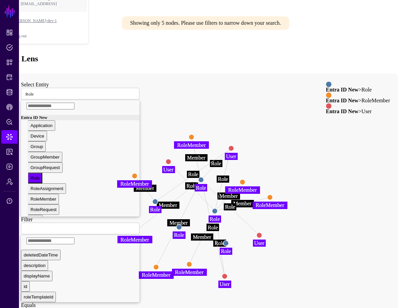
click at [158, 199] on circle at bounding box center [154, 201] width 5 height 5
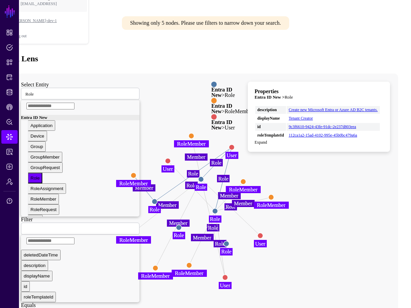
click at [234, 145] on circle at bounding box center [231, 147] width 5 height 5
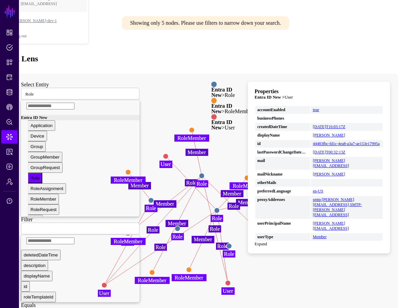
drag, startPoint x: 248, startPoint y: 101, endPoint x: 120, endPoint y: 239, distance: 188.9
click at [107, 282] on circle at bounding box center [104, 284] width 5 height 5
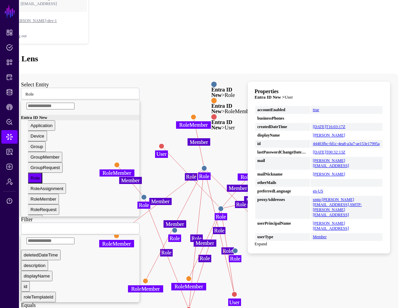
drag, startPoint x: 120, startPoint y: 240, endPoint x: 207, endPoint y: 262, distance: 90.1
click at [192, 307] on circle at bounding box center [188, 309] width 5 height 5
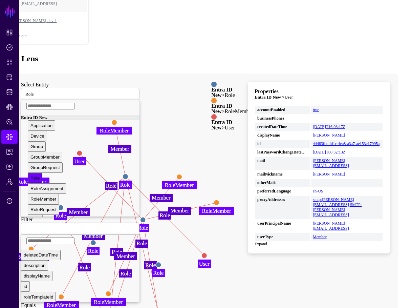
drag, startPoint x: 235, startPoint y: 255, endPoint x: 156, endPoint y: 269, distance: 80.7
click at [156, 269] on icon "Role Role Role Member Member Member Role Role Member Role Member Role Member Me…" at bounding box center [199, 209] width 372 height 271
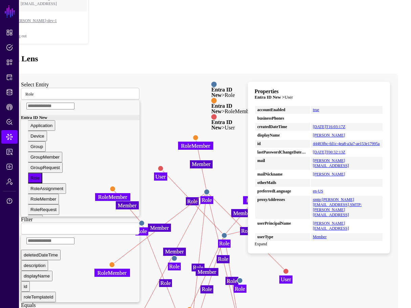
drag, startPoint x: 208, startPoint y: 231, endPoint x: 272, endPoint y: 237, distance: 64.7
click at [272, 237] on icon "Role Role Role Member Member Member Role Role Member Role Member Role Member Me…" at bounding box center [199, 209] width 372 height 271
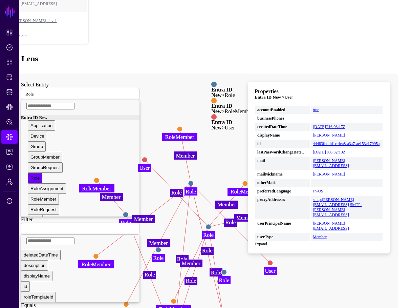
click at [211, 224] on circle at bounding box center [208, 226] width 5 height 5
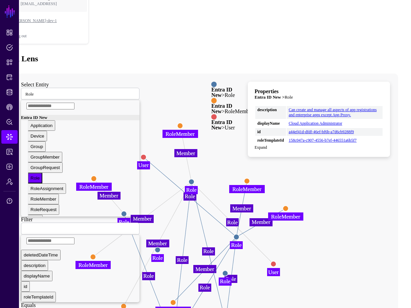
drag, startPoint x: 229, startPoint y: 181, endPoint x: 253, endPoint y: 190, distance: 26.4
click at [239, 234] on circle at bounding box center [236, 236] width 5 height 5
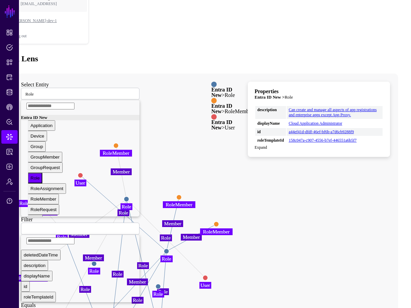
drag, startPoint x: 264, startPoint y: 203, endPoint x: 237, endPoint y: 206, distance: 27.0
click at [237, 206] on icon "Member Member Member Role Member Role Member Role Role Member Member Role Role …" at bounding box center [199, 209] width 372 height 271
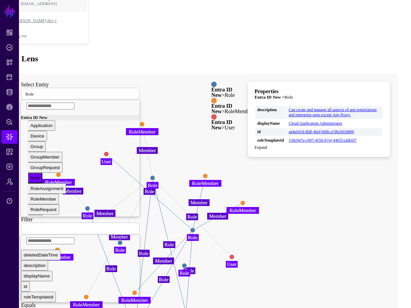
drag, startPoint x: 238, startPoint y: 207, endPoint x: 261, endPoint y: 187, distance: 30.0
click at [261, 186] on icon "Member Member Member Role Member Role Member Role Role Member Member Role Role …" at bounding box center [199, 209] width 372 height 271
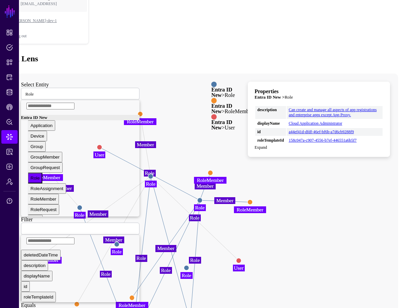
drag, startPoint x: 207, startPoint y: 183, endPoint x: 215, endPoint y: 150, distance: 33.8
click at [203, 198] on circle at bounding box center [199, 200] width 5 height 5
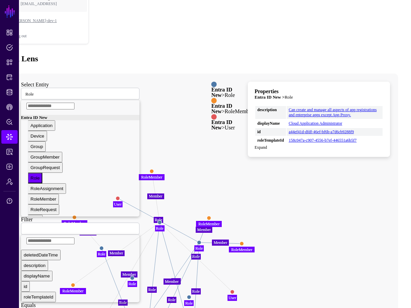
drag, startPoint x: 242, startPoint y: 180, endPoint x: 239, endPoint y: 213, distance: 33.4
click at [239, 215] on icon "Member Member Member Role Member Role Member Role Role Member Member Role Role …" at bounding box center [199, 209] width 372 height 271
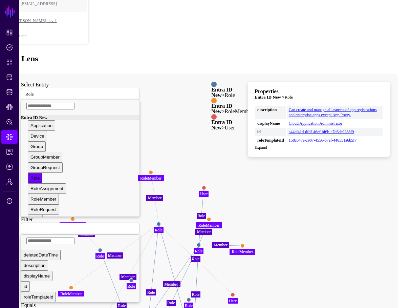
drag, startPoint x: 158, startPoint y: 151, endPoint x: 219, endPoint y: 141, distance: 61.9
click at [206, 186] on circle at bounding box center [204, 188] width 4 height 4
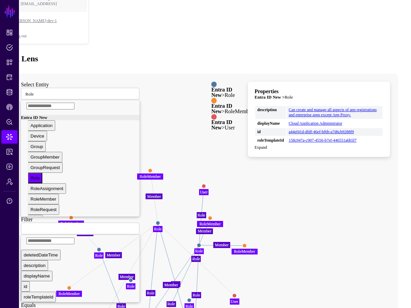
click at [206, 184] on circle at bounding box center [204, 186] width 4 height 4
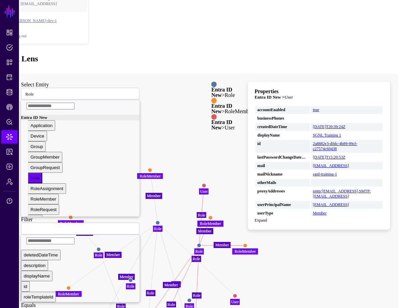
click at [201, 243] on circle at bounding box center [199, 245] width 4 height 4
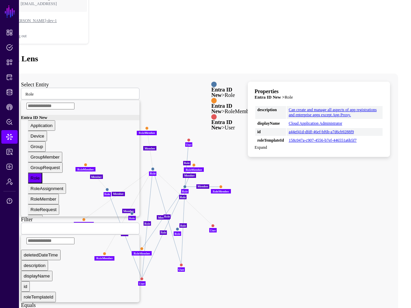
drag, startPoint x: 224, startPoint y: 288, endPoint x: 206, endPoint y: 231, distance: 59.8
click at [206, 230] on icon "Member Member Member Role Member Member Role Role Member Member Role Role Role …" at bounding box center [199, 209] width 372 height 271
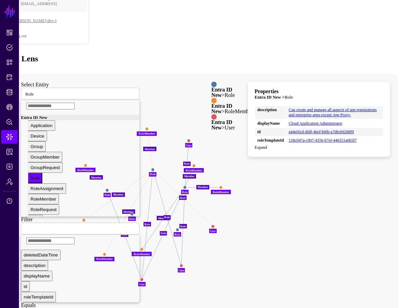
click at [183, 264] on circle at bounding box center [181, 265] width 3 height 3
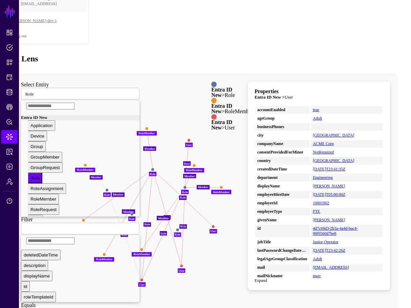
click at [143, 278] on circle at bounding box center [141, 279] width 3 height 3
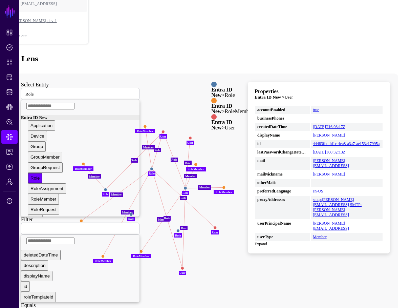
drag, startPoint x: 158, startPoint y: 233, endPoint x: 183, endPoint y: 87, distance: 148.1
click at [165, 130] on circle at bounding box center [163, 131] width 3 height 3
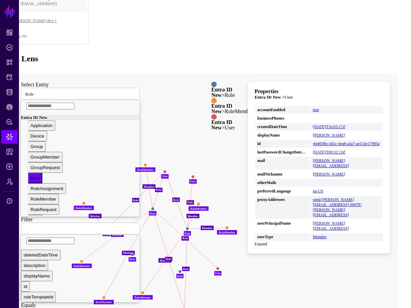
drag, startPoint x: 240, startPoint y: 230, endPoint x: 242, endPoint y: 255, distance: 24.8
click at [242, 255] on icon "Member Member Member Role Member Role Role Member Member Role Role Role Member …" at bounding box center [199, 209] width 372 height 271
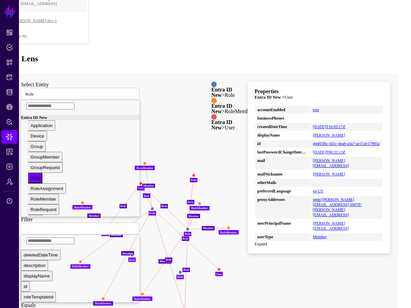
drag, startPoint x: 171, startPoint y: 125, endPoint x: 156, endPoint y: 135, distance: 18.7
click at [142, 182] on circle at bounding box center [140, 183] width 3 height 3
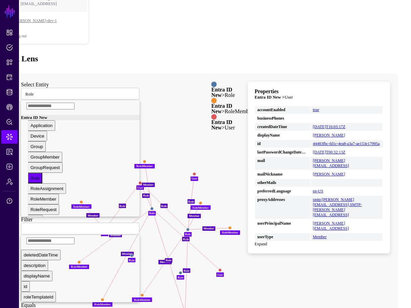
click at [106, 228] on circle at bounding box center [104, 229] width 3 height 3
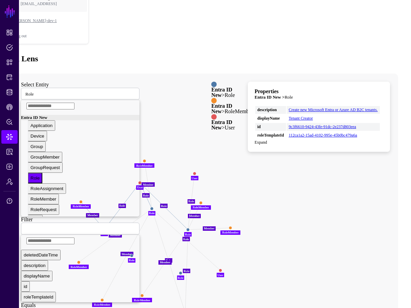
click at [190, 228] on circle at bounding box center [188, 229] width 3 height 3
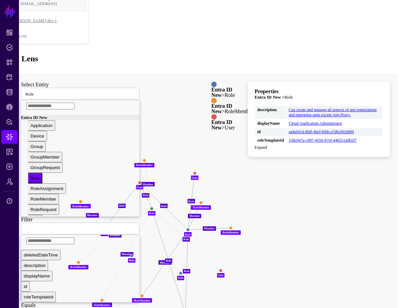
click at [300, 200] on icon "Member Member Member Member Role Role Role Role Member Role Role Member Member …" at bounding box center [199, 209] width 372 height 271
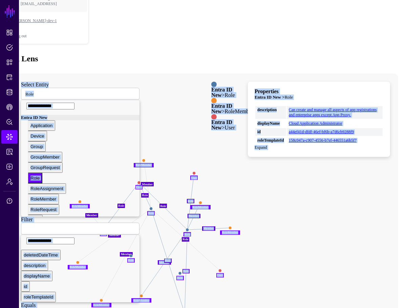
drag, startPoint x: 153, startPoint y: 154, endPoint x: 152, endPoint y: 157, distance: 3.5
click at [152, 157] on div "Member Member Member Member Role Role Role Role Member Role Role Member Member …" at bounding box center [205, 213] width 385 height 278
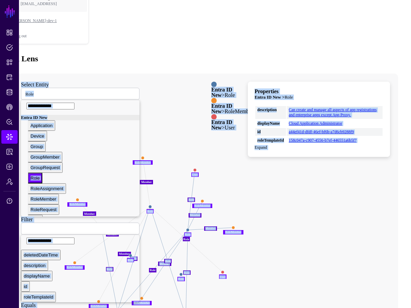
drag, startPoint x: 155, startPoint y: 137, endPoint x: 134, endPoint y: 265, distance: 129.5
click at [119, 309] on circle at bounding box center [117, 310] width 3 height 3
click at [171, 272] on icon "Member Member Member Member Role Role Role Role Member Role Role Member Member …" at bounding box center [199, 209] width 372 height 271
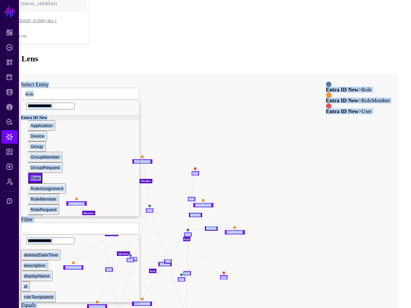
click at [119, 311] on circle at bounding box center [117, 312] width 3 height 3
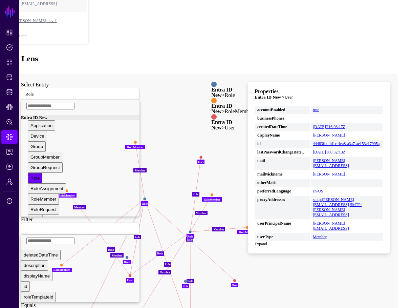
drag, startPoint x: 132, startPoint y: 266, endPoint x: 140, endPoint y: 228, distance: 38.7
click at [131, 274] on circle at bounding box center [129, 275] width 3 height 3
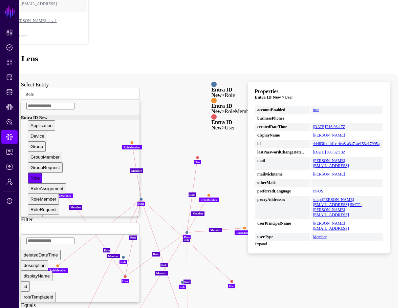
click at [141, 230] on icon "Role Member Member Role Role Member Role Role Role Role Member Member Member Me…" at bounding box center [199, 209] width 372 height 271
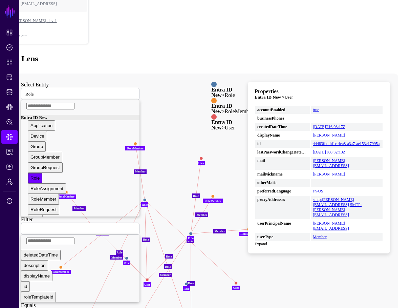
drag, startPoint x: 145, startPoint y: 231, endPoint x: 161, endPoint y: 232, distance: 16.3
click at [149, 278] on circle at bounding box center [147, 279] width 3 height 3
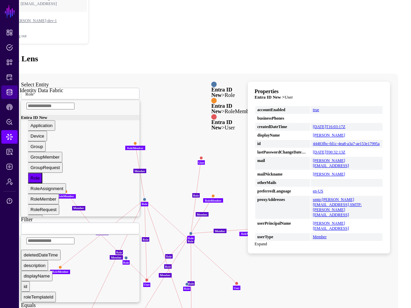
click at [8, 92] on span "Identity Data Fabric" at bounding box center [9, 92] width 7 height 7
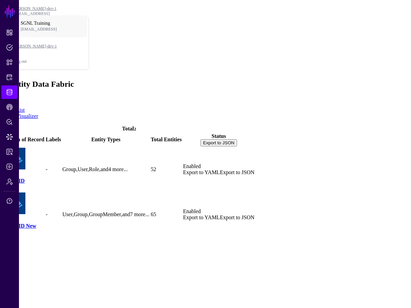
click at [36, 223] on link "Entra ID New" at bounding box center [20, 226] width 33 height 6
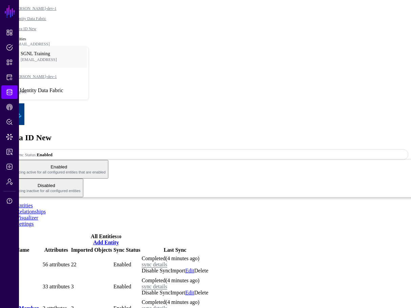
click at [16, 93] on link "Identity Data Fabric" at bounding box center [9, 92] width 16 height 14
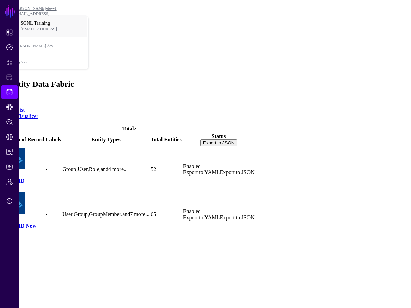
click at [44, 192] on div "Entra ID New" at bounding box center [24, 210] width 41 height 36
drag, startPoint x: 48, startPoint y: 124, endPoint x: 50, endPoint y: 129, distance: 5.6
click at [44, 192] on div "Entra ID New" at bounding box center [24, 210] width 41 height 36
click at [36, 223] on link "Entra ID New" at bounding box center [20, 226] width 33 height 6
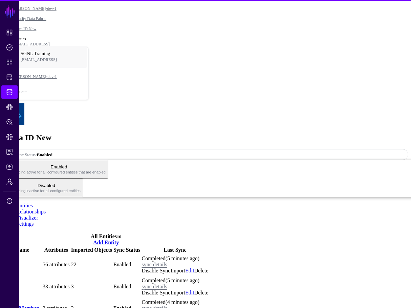
click at [150, 203] on ul "Entities Relationships Visualizer Settings" at bounding box center [206, 215] width 406 height 24
click at [34, 221] on link "Settings" at bounding box center [25, 224] width 18 height 6
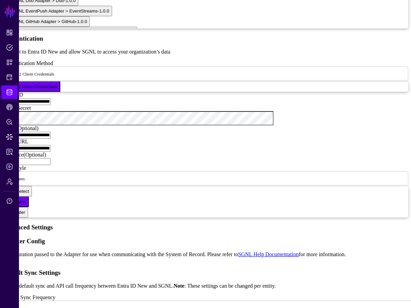
scroll to position [819, 0]
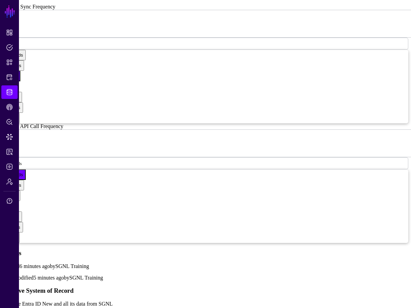
click at [91, 287] on div "Remove System of Record Remove Entra ID New and all its data from SGNL Remove" at bounding box center [206, 303] width 406 height 32
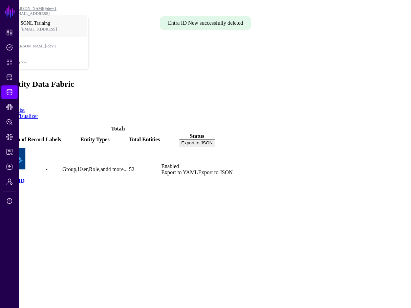
click at [25, 178] on link "Entra ID" at bounding box center [14, 181] width 21 height 6
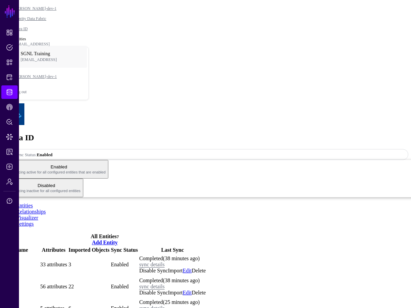
click at [203, 203] on ul "Entities Relationships Visualizer Settings" at bounding box center [206, 215] width 406 height 24
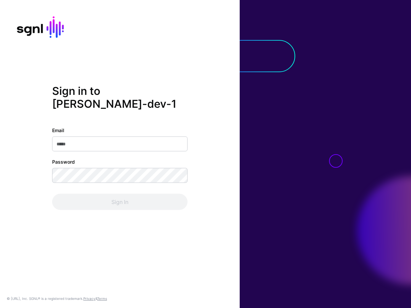
type input "*"
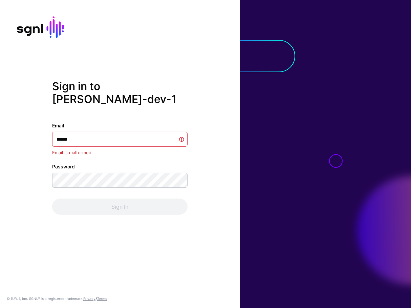
type input "*******"
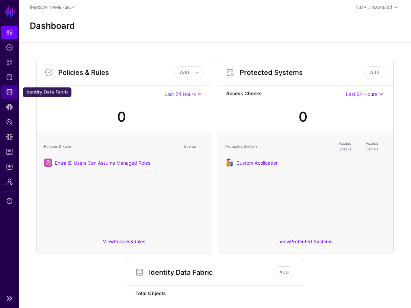
click at [6, 93] on span "Identity Data Fabric" at bounding box center [9, 92] width 7 height 7
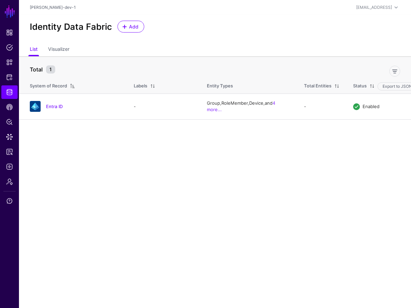
drag, startPoint x: 60, startPoint y: 106, endPoint x: 78, endPoint y: 104, distance: 18.0
click at [60, 106] on link "Entra ID" at bounding box center [54, 106] width 17 height 5
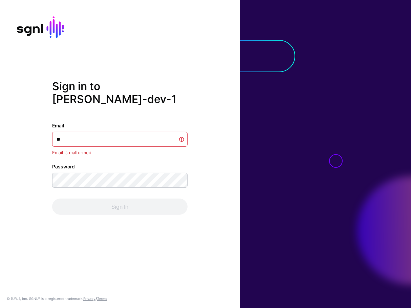
type input "*"
type input "*******"
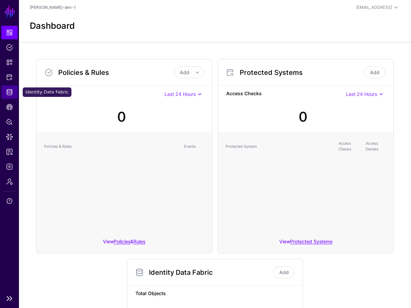
click at [9, 90] on span "Identity Data Fabric" at bounding box center [9, 92] width 7 height 7
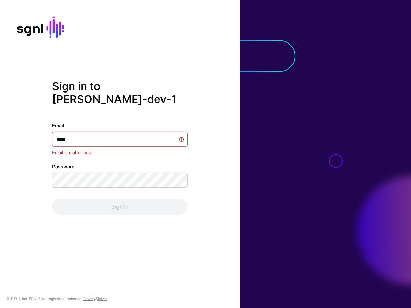
type input "******"
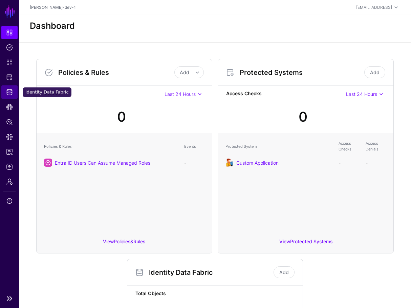
click at [9, 90] on span "Identity Data Fabric" at bounding box center [9, 92] width 7 height 7
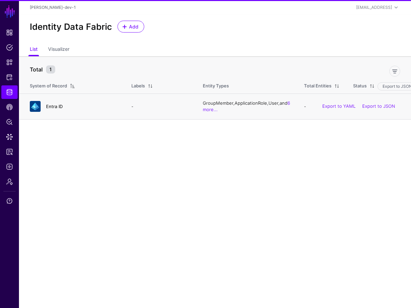
click at [52, 104] on link "Entra ID" at bounding box center [54, 106] width 17 height 5
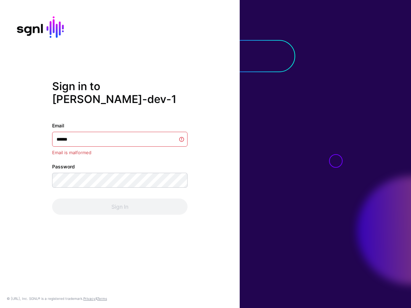
type input "**********"
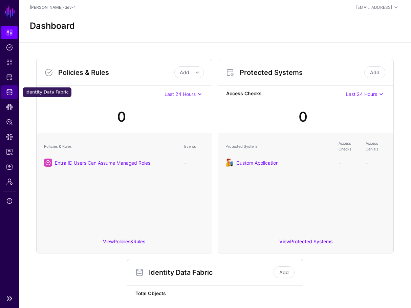
click at [11, 95] on span "Identity Data Fabric" at bounding box center [9, 92] width 7 height 7
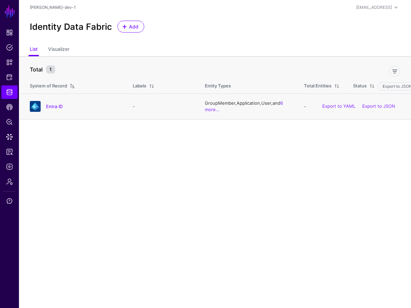
click at [50, 102] on div "Entra ID" at bounding box center [74, 106] width 95 height 11
click at [52, 104] on link "Entra ID" at bounding box center [54, 106] width 17 height 5
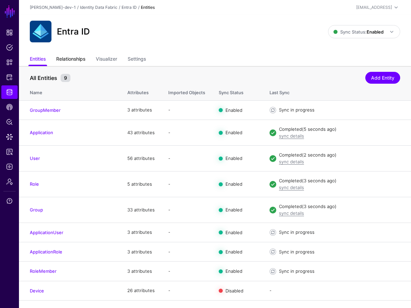
click at [82, 62] on link "Relationships" at bounding box center [70, 59] width 29 height 13
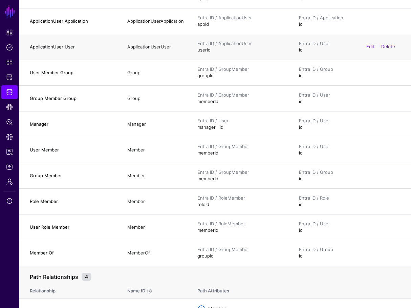
scroll to position [30, 0]
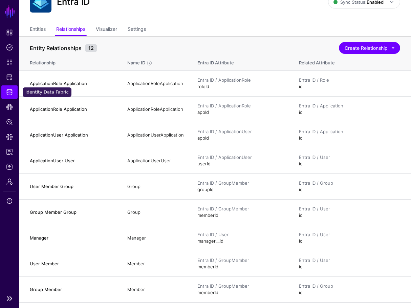
click at [9, 94] on span "Identity Data Fabric" at bounding box center [9, 92] width 7 height 7
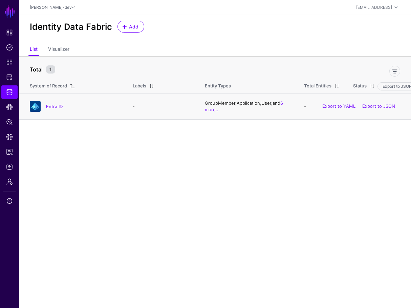
click at [60, 112] on td "Entra ID" at bounding box center [72, 106] width 107 height 26
click at [58, 106] on link "Entra ID" at bounding box center [54, 106] width 17 height 5
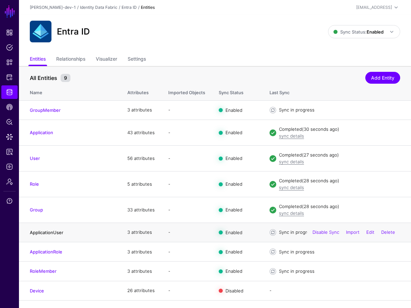
click at [53, 232] on link "ApplicationUser" at bounding box center [47, 232] width 34 height 5
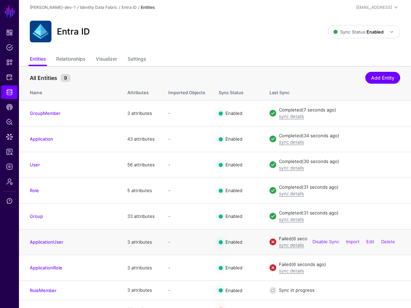
scroll to position [12, 0]
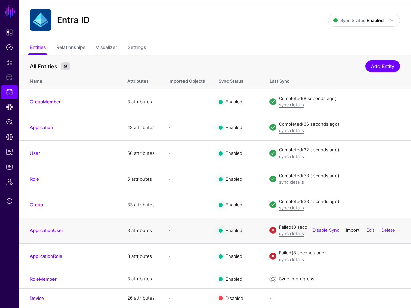
click at [355, 231] on link "Import" at bounding box center [353, 230] width 14 height 5
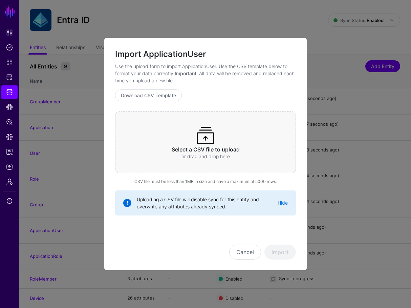
click at [210, 125] on span at bounding box center [206, 136] width 22 height 22
click at [268, 253] on button "Import" at bounding box center [281, 252] width 32 height 15
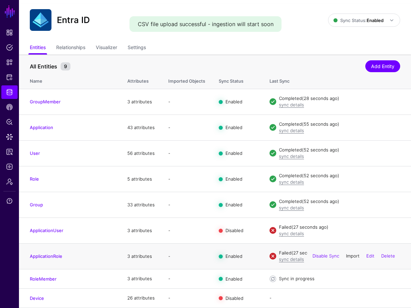
click at [350, 255] on link "Import" at bounding box center [353, 255] width 14 height 5
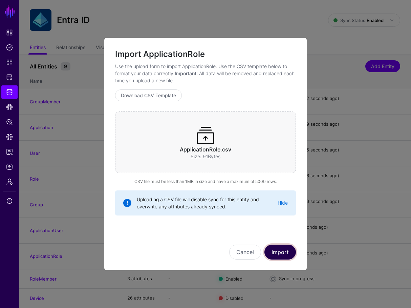
click at [282, 249] on button "Import" at bounding box center [281, 252] width 32 height 15
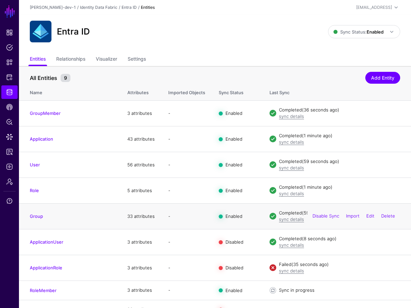
scroll to position [12, 0]
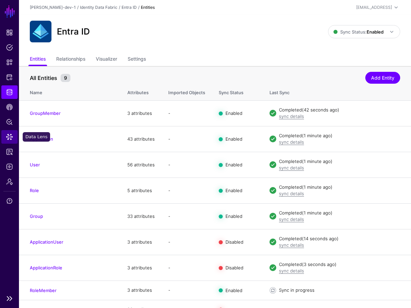
click at [9, 138] on span "Data Lens" at bounding box center [9, 136] width 7 height 7
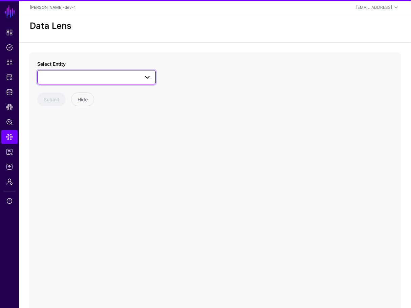
click at [130, 76] on span at bounding box center [97, 77] width 110 height 8
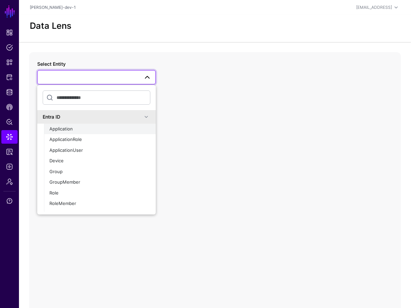
click at [93, 128] on div "Application" at bounding box center [99, 129] width 101 height 7
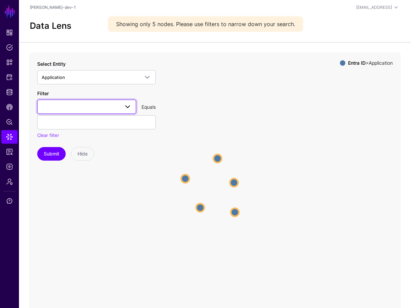
click at [89, 109] on span at bounding box center [87, 107] width 90 height 8
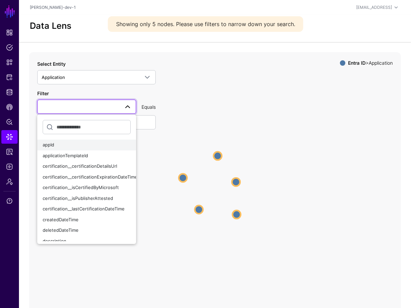
click at [70, 144] on div "appId" at bounding box center [87, 145] width 88 height 7
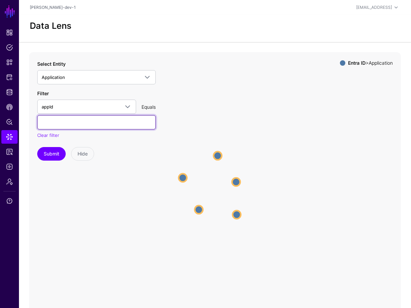
click at [87, 121] on input "text" at bounding box center [96, 122] width 119 height 14
paste input "**********"
type input "**********"
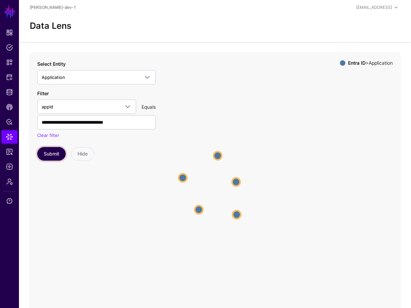
click at [60, 153] on button "Submit" at bounding box center [51, 154] width 28 height 14
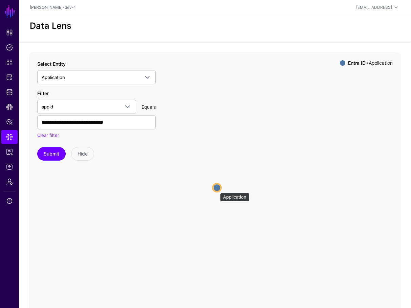
click at [216, 189] on circle at bounding box center [217, 188] width 8 height 8
click at [223, 185] on icon "Application Application" at bounding box center [215, 187] width 372 height 271
click at [220, 187] on circle at bounding box center [217, 188] width 8 height 8
click at [8, 95] on span "Identity Data Fabric" at bounding box center [9, 92] width 7 height 7
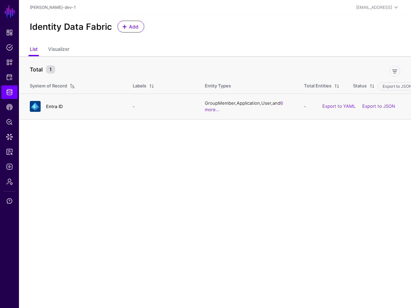
click at [58, 104] on link "Entra ID" at bounding box center [54, 106] width 17 height 5
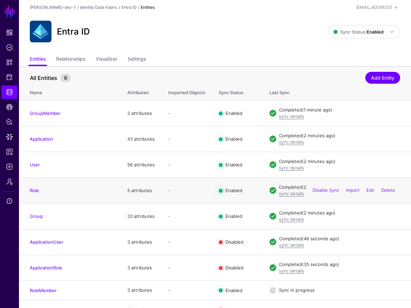
scroll to position [12, 0]
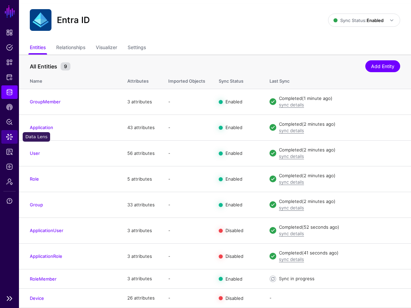
click at [6, 138] on span "Data Lens" at bounding box center [9, 136] width 7 height 7
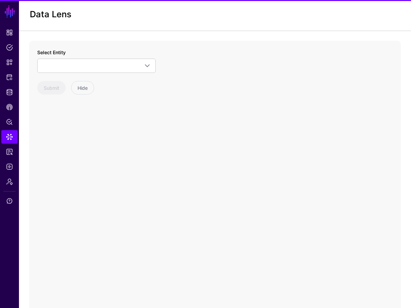
click at [83, 76] on div "Select Entity Entra ID Application ApplicationRole ApplicationUser Device Group…" at bounding box center [96, 72] width 119 height 46
click at [84, 74] on div "Select Entity Entra ID Application ApplicationRole ApplicationUser Device Group…" at bounding box center [96, 72] width 119 height 46
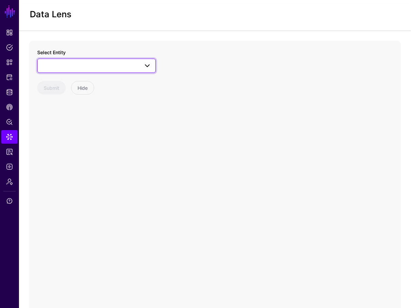
click at [86, 68] on span at bounding box center [97, 66] width 110 height 8
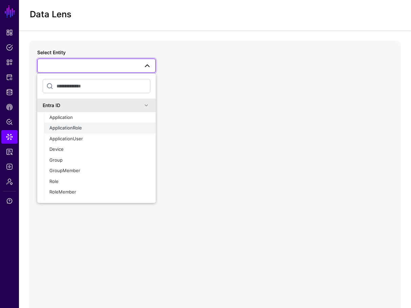
click at [77, 130] on div "ApplicationRole" at bounding box center [99, 128] width 101 height 7
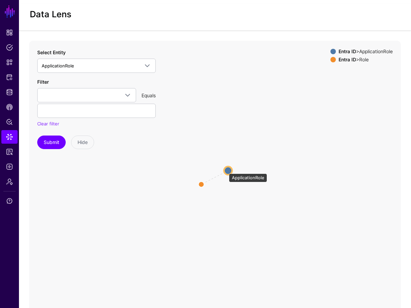
click at [226, 170] on circle at bounding box center [228, 170] width 8 height 8
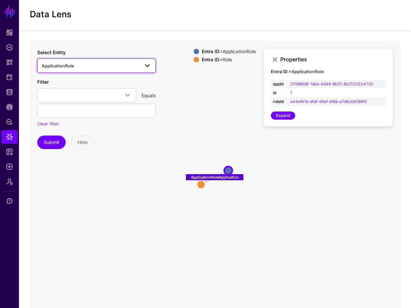
click at [95, 65] on span "ApplicationRole" at bounding box center [91, 65] width 98 height 7
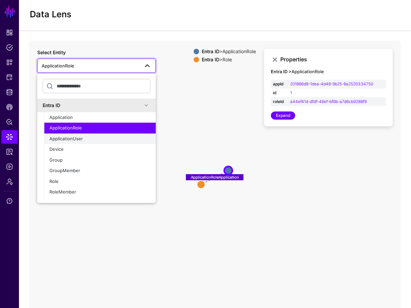
click at [70, 136] on span "ApplicationUser" at bounding box center [66, 138] width 34 height 5
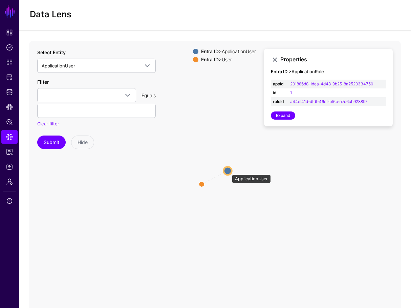
click at [229, 171] on circle at bounding box center [228, 171] width 8 height 8
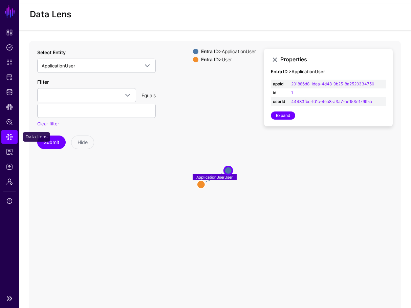
click at [12, 133] on span "Data Lens" at bounding box center [9, 136] width 7 height 7
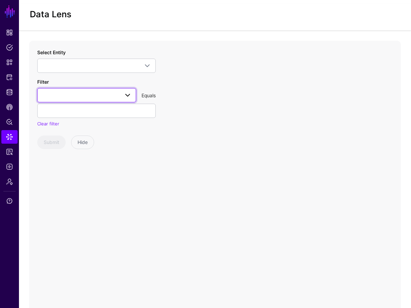
click at [101, 93] on span at bounding box center [87, 95] width 90 height 8
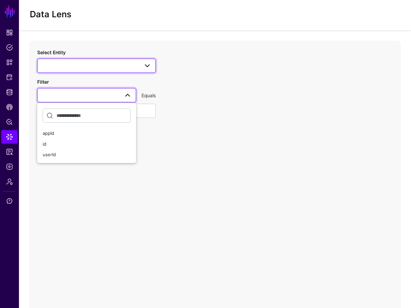
click at [102, 60] on link at bounding box center [96, 66] width 119 height 14
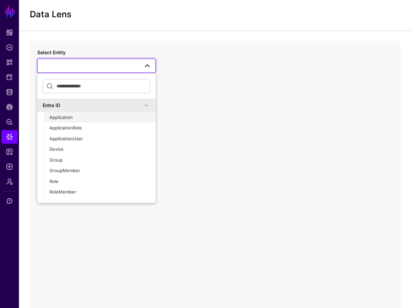
click at [77, 114] on div "Application" at bounding box center [99, 117] width 101 height 7
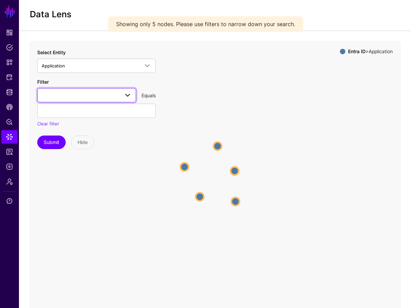
click at [114, 96] on span at bounding box center [87, 95] width 90 height 8
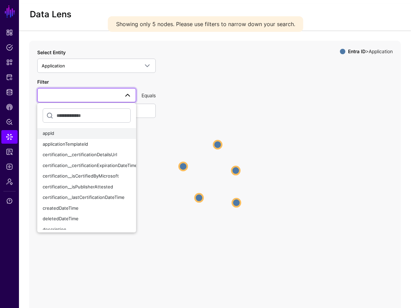
click at [80, 129] on button "appId" at bounding box center [86, 133] width 99 height 11
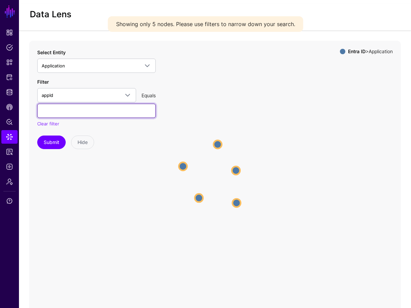
click at [80, 106] on input "text" at bounding box center [96, 111] width 119 height 14
paste input "**********"
type input "**********"
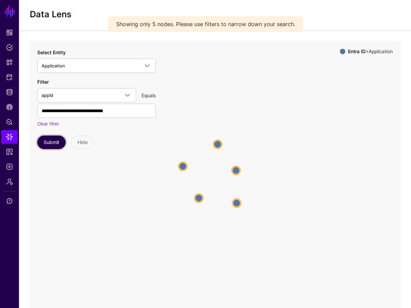
click at [45, 143] on button "Submit" at bounding box center [51, 142] width 28 height 14
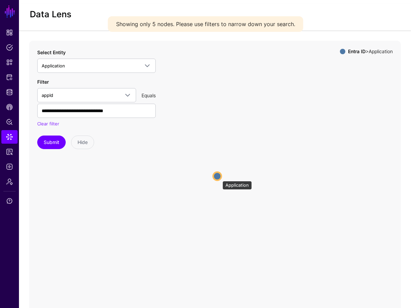
click at [219, 177] on circle at bounding box center [217, 176] width 8 height 8
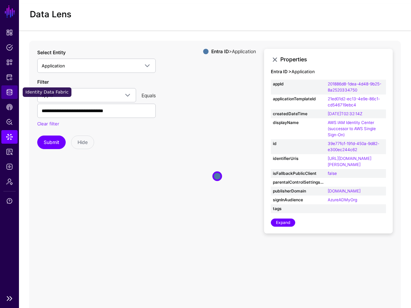
click at [2, 90] on link "Identity Data Fabric" at bounding box center [9, 92] width 16 height 14
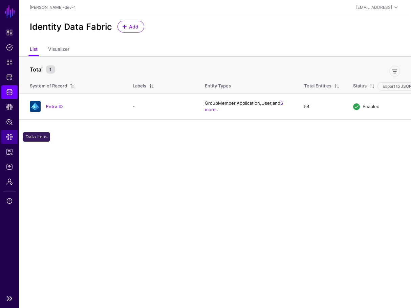
click at [11, 136] on span "Data Lens" at bounding box center [9, 136] width 7 height 7
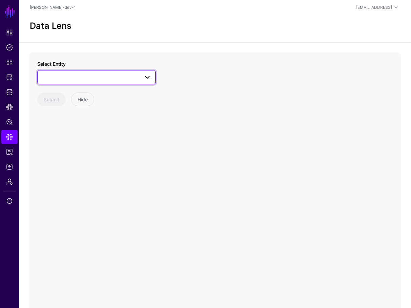
click at [109, 77] on span at bounding box center [97, 77] width 110 height 8
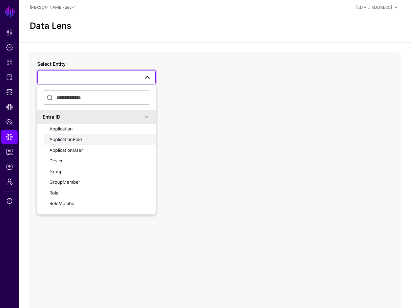
click at [98, 140] on div "ApplicationRole" at bounding box center [99, 139] width 101 height 7
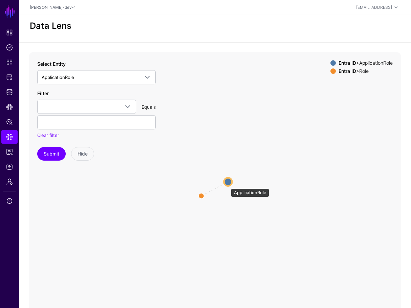
click at [228, 185] on circle at bounding box center [228, 182] width 8 height 8
click at [229, 183] on circle at bounding box center [228, 181] width 8 height 8
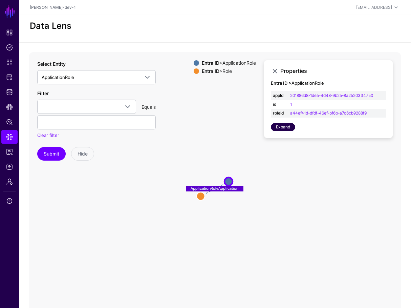
click at [280, 124] on link "Expand" at bounding box center [283, 127] width 24 height 8
click at [12, 93] on span "Identity Data Fabric" at bounding box center [9, 92] width 7 height 7
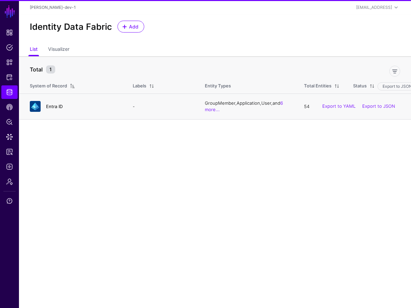
click at [52, 104] on link "Entra ID" at bounding box center [54, 106] width 17 height 5
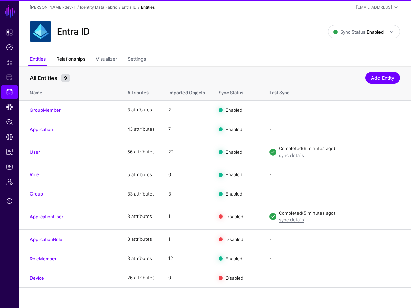
click at [61, 60] on link "Relationships" at bounding box center [70, 59] width 29 height 13
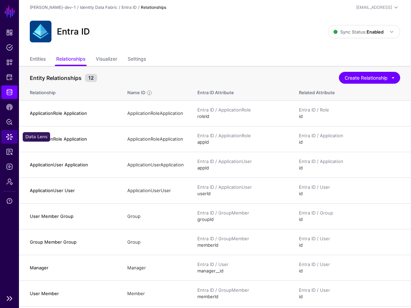
click at [8, 139] on span "Data Lens" at bounding box center [9, 136] width 7 height 7
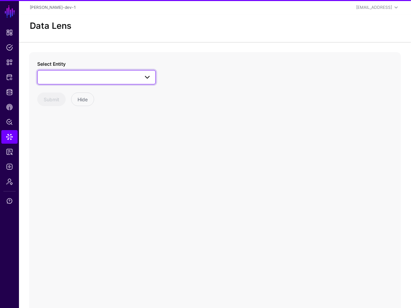
click at [68, 82] on link at bounding box center [96, 77] width 119 height 14
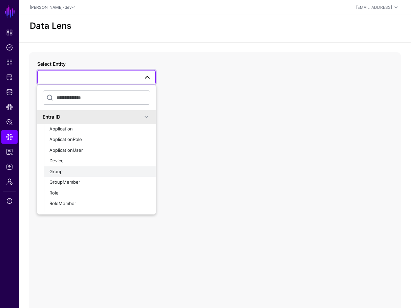
scroll to position [8, 0]
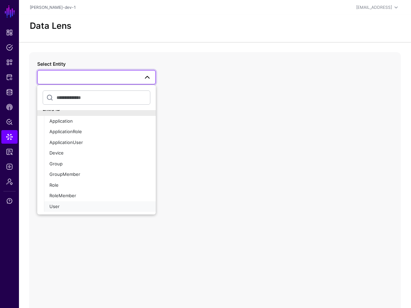
click at [66, 207] on div "User" at bounding box center [99, 206] width 101 height 7
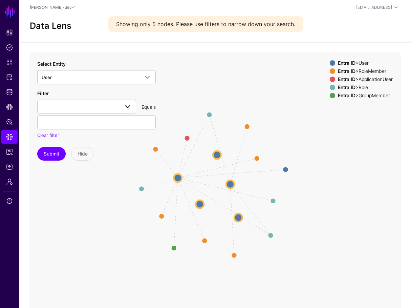
click at [67, 114] on div "Filter accountEnabled ageGroup businessPhones city companyName consentProvidedF…" at bounding box center [96, 114] width 119 height 49
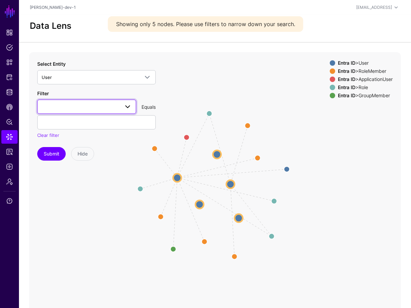
click at [76, 103] on span at bounding box center [87, 107] width 90 height 8
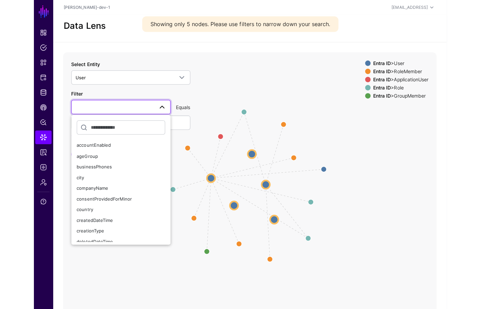
scroll to position [272, 0]
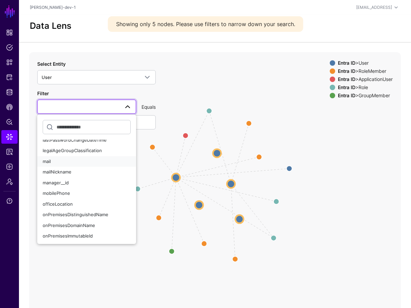
click at [59, 162] on div "mail" at bounding box center [87, 161] width 88 height 7
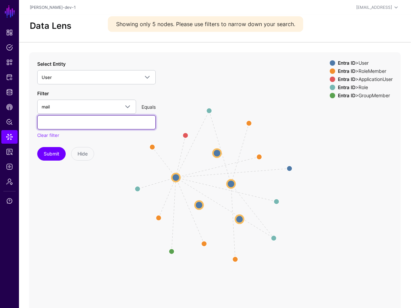
click at [60, 121] on input "text" at bounding box center [96, 122] width 119 height 14
type input "**********"
click at [37, 147] on button "Submit" at bounding box center [51, 154] width 28 height 14
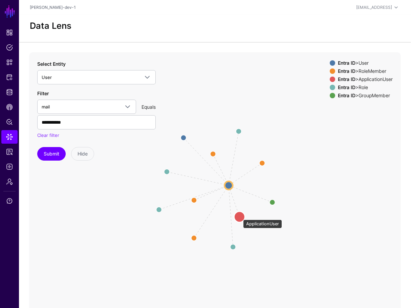
click at [240, 216] on circle at bounding box center [239, 216] width 11 height 11
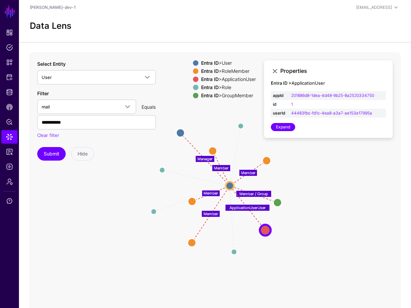
drag, startPoint x: 240, startPoint y: 216, endPoint x: 265, endPoint y: 228, distance: 28.0
click at [265, 229] on circle at bounding box center [265, 230] width 11 height 11
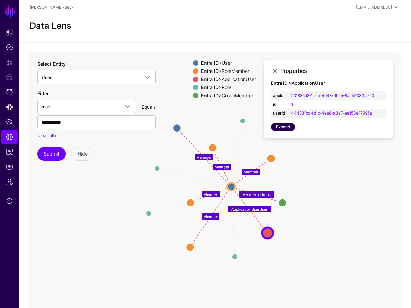
click at [291, 126] on link "Expand" at bounding box center [283, 127] width 24 height 8
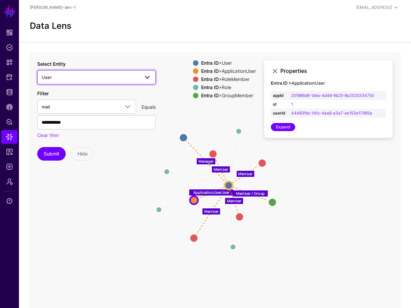
click at [94, 73] on span "User" at bounding box center [97, 77] width 110 height 8
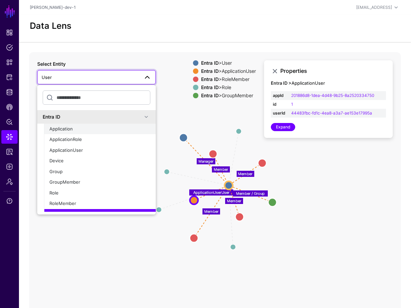
click at [63, 128] on span "Application" at bounding box center [60, 128] width 23 height 5
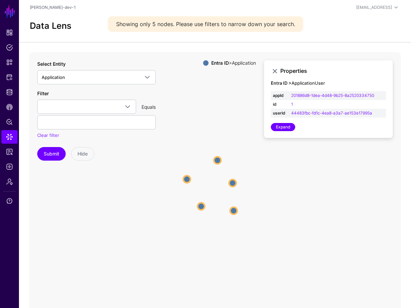
click at [219, 159] on circle at bounding box center [217, 160] width 7 height 7
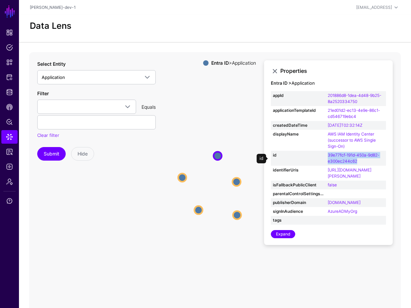
drag, startPoint x: 368, startPoint y: 161, endPoint x: 321, endPoint y: 158, distance: 46.9
click at [321, 158] on tr "id 39e77fcf-191d-450a-9d82-e300ec244c62" at bounding box center [328, 158] width 115 height 15
copy tr "39e77fcf-191d-450a-9d82-e300ec244c62"
click at [227, 124] on icon "Application Application Application Application Application Application Applica…" at bounding box center [215, 187] width 372 height 271
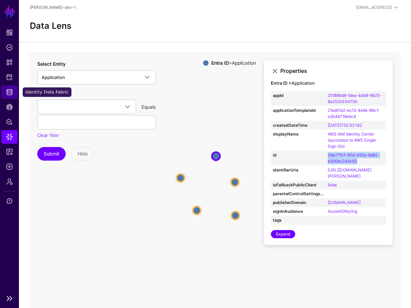
click at [13, 94] on span "Identity Data Fabric" at bounding box center [9, 92] width 7 height 7
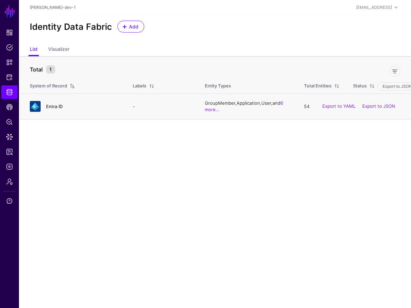
click at [57, 108] on link "Entra ID" at bounding box center [54, 106] width 17 height 5
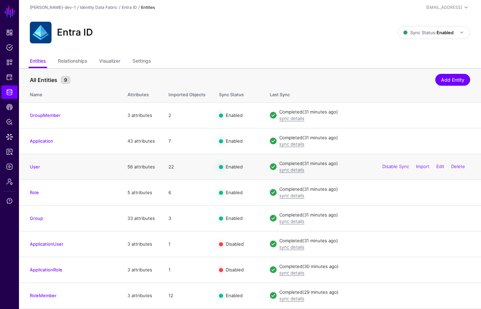
scroll to position [19, 0]
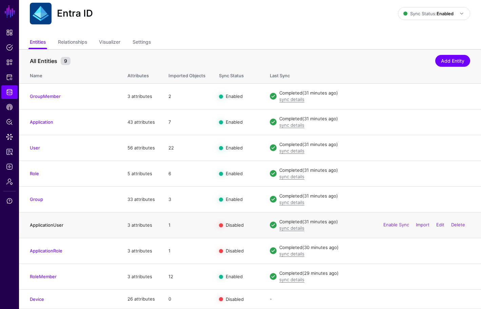
click at [41, 224] on link "ApplicationUser" at bounding box center [47, 224] width 34 height 5
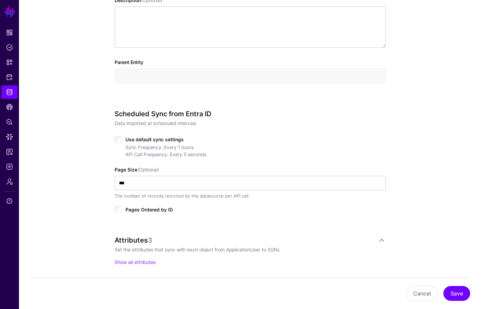
scroll to position [321, 0]
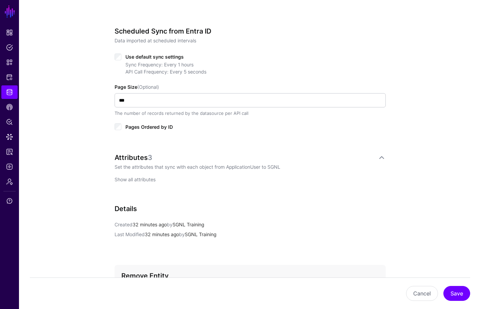
click at [129, 182] on link "Show all attributes" at bounding box center [134, 179] width 41 height 6
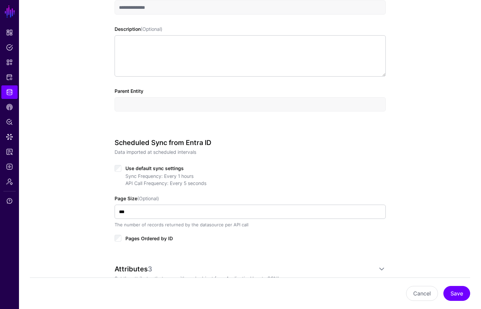
scroll to position [0, 0]
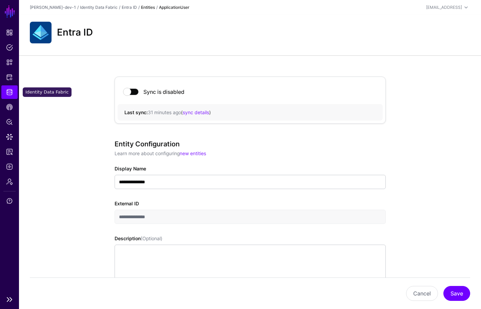
click at [3, 97] on link "Identity Data Fabric" at bounding box center [9, 92] width 16 height 14
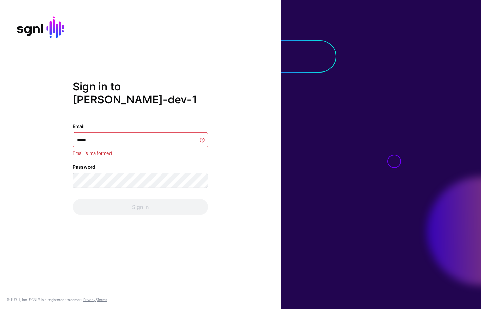
type input "******"
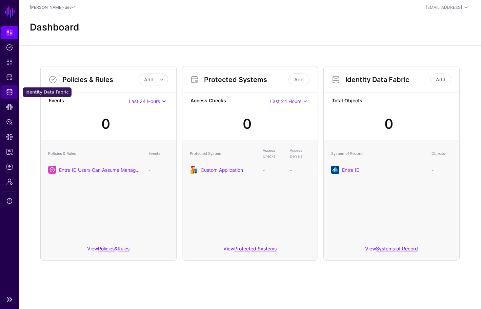
drag, startPoint x: 7, startPoint y: 91, endPoint x: 13, endPoint y: 97, distance: 7.9
click at [7, 91] on span "Identity Data Fabric" at bounding box center [9, 92] width 7 height 7
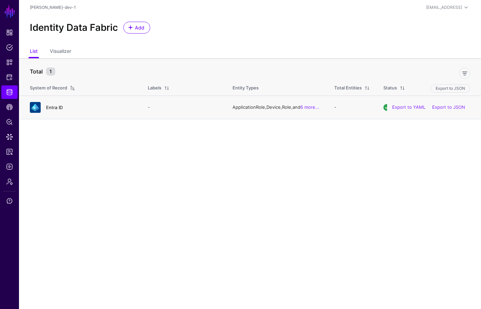
click at [50, 109] on link "Entra ID" at bounding box center [54, 107] width 17 height 5
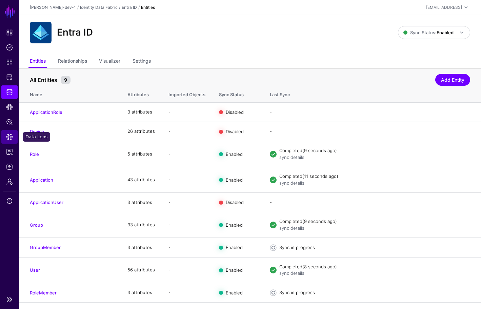
click at [6, 141] on link "Data Lens" at bounding box center [9, 137] width 16 height 14
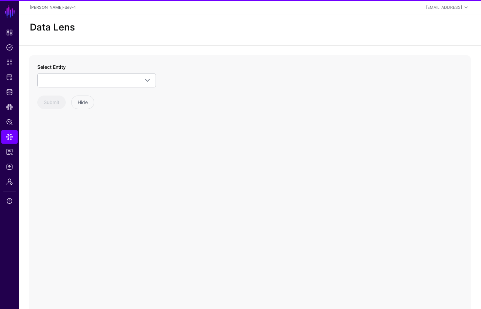
click at [79, 68] on div "Select Entity Entra ID Application ApplicationRole ApplicationUser Device Group…" at bounding box center [96, 75] width 119 height 24
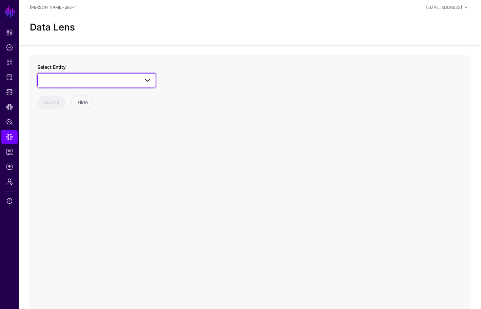
click at [84, 78] on span at bounding box center [97, 80] width 110 height 8
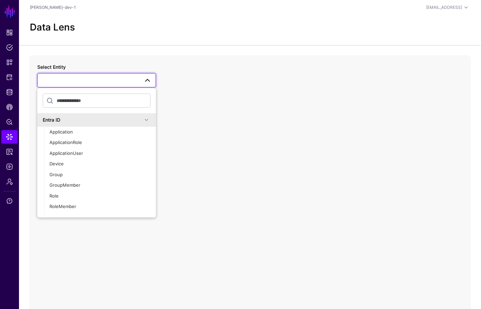
click at [79, 45] on app-datalens-start "Data Lens Select Entity Entra ID Application ApplicationRole ApplicationUser De…" at bounding box center [250, 170] width 462 height 311
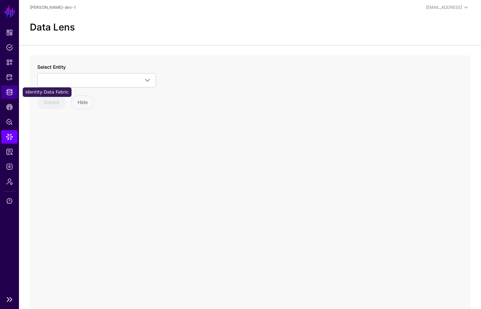
click at [10, 93] on span "Identity Data Fabric" at bounding box center [9, 92] width 7 height 7
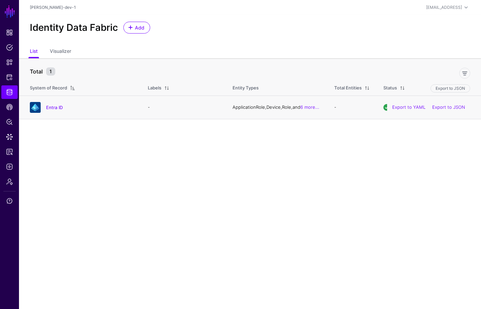
click at [58, 112] on div "Entra ID" at bounding box center [82, 107] width 110 height 11
click at [58, 109] on link "Entra ID" at bounding box center [54, 107] width 17 height 5
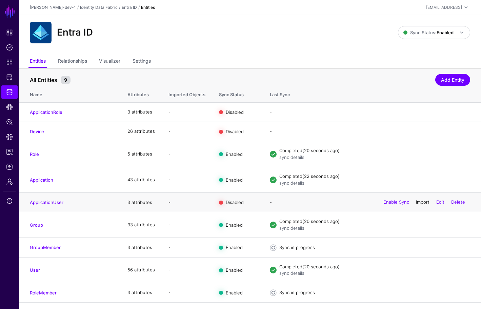
click at [422, 201] on link "Import" at bounding box center [423, 202] width 14 height 5
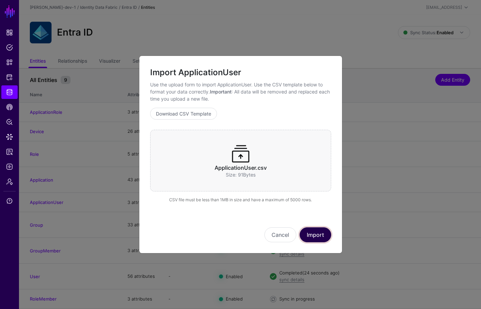
click at [315, 234] on button "Import" at bounding box center [315, 234] width 32 height 15
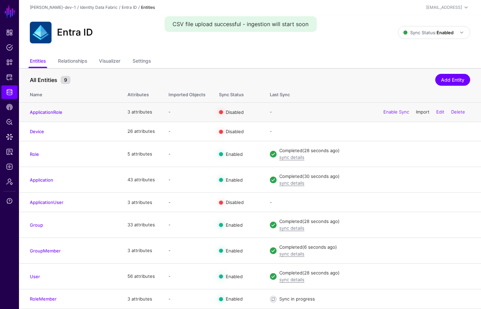
click at [422, 112] on link "Import" at bounding box center [423, 111] width 14 height 5
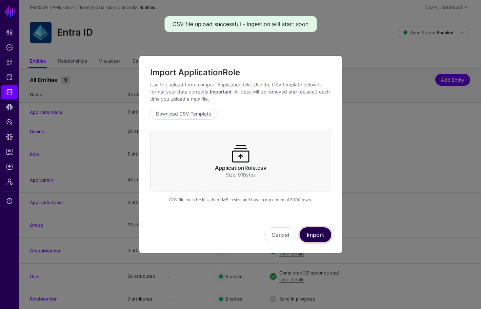
click at [325, 235] on button "Import" at bounding box center [315, 234] width 32 height 15
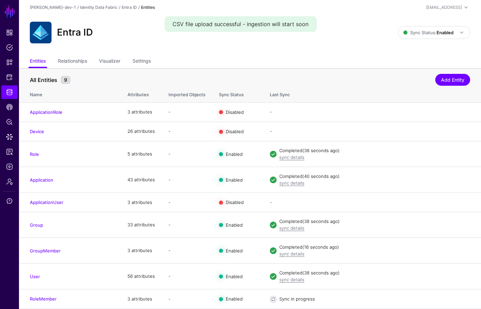
click at [36, 89] on th "Name" at bounding box center [70, 94] width 102 height 18
click at [37, 97] on th "Name" at bounding box center [70, 94] width 102 height 18
click at [11, 130] on link "Data Lens" at bounding box center [9, 137] width 16 height 14
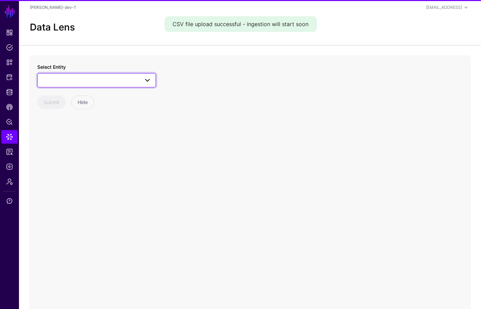
click at [99, 81] on span at bounding box center [97, 80] width 110 height 8
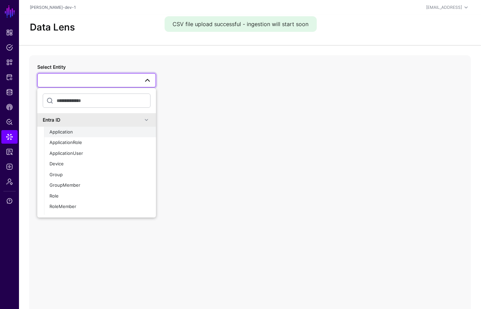
click at [89, 129] on div "Application" at bounding box center [99, 132] width 101 height 7
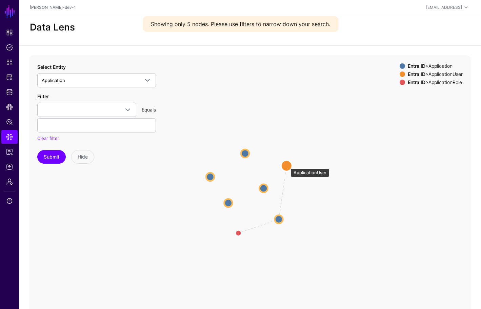
click at [287, 165] on circle at bounding box center [286, 165] width 11 height 11
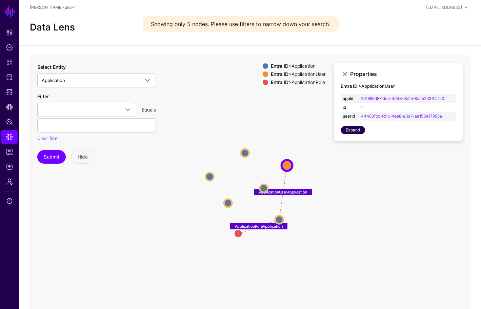
click at [356, 134] on link "Expand" at bounding box center [352, 130] width 24 height 8
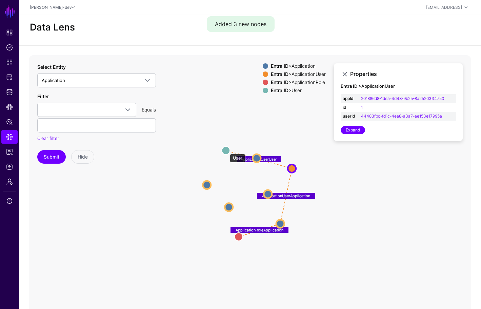
click at [226, 150] on circle at bounding box center [226, 150] width 8 height 8
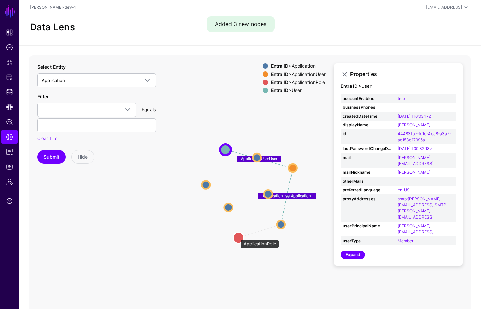
click at [237, 236] on circle at bounding box center [238, 237] width 11 height 11
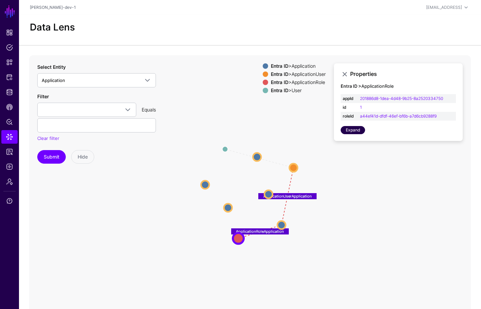
click at [355, 129] on link "Expand" at bounding box center [352, 130] width 24 height 8
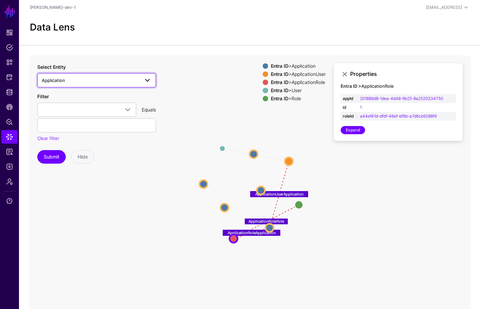
click at [110, 77] on span "Application" at bounding box center [91, 80] width 98 height 7
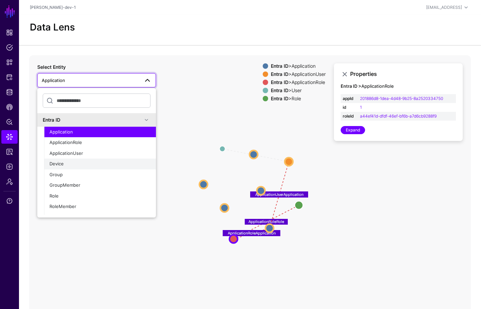
drag, startPoint x: 154, startPoint y: 58, endPoint x: 95, endPoint y: 167, distance: 123.5
click at [154, 59] on icon "ApplicationUserUser ApplicationRoleRole ApplicationRoleApplication ApplicationU…" at bounding box center [249, 190] width 441 height 271
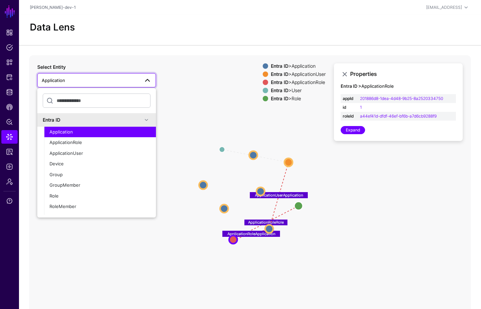
click at [193, 71] on icon "ApplicationUserUser ApplicationRoleRole ApplicationRoleApplication ApplicationU…" at bounding box center [249, 190] width 441 height 271
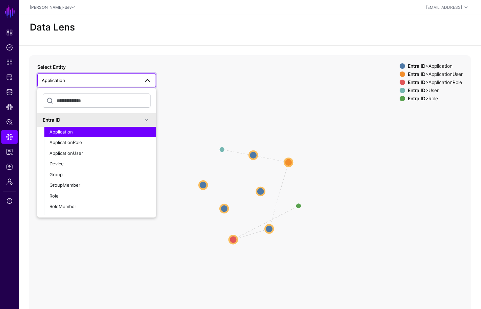
click at [186, 67] on icon "ApplicationUserUser ApplicationRoleRole ApplicationRoleApplication ApplicationU…" at bounding box center [249, 190] width 441 height 271
click at [154, 82] on link "Application" at bounding box center [96, 80] width 119 height 14
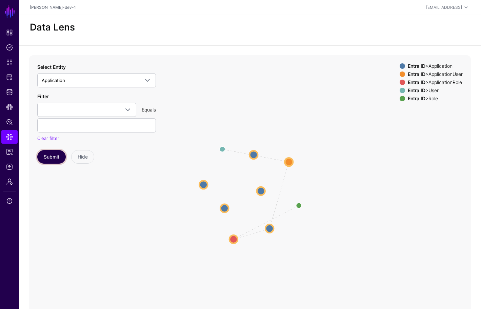
click at [53, 156] on button "Submit" at bounding box center [51, 157] width 28 height 14
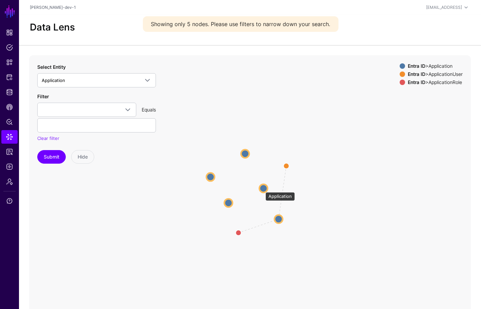
click at [262, 189] on circle at bounding box center [263, 188] width 8 height 8
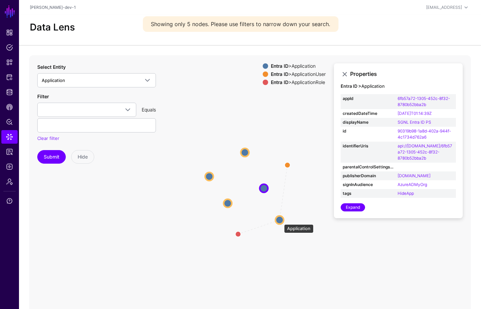
click at [280, 221] on circle at bounding box center [279, 220] width 8 height 8
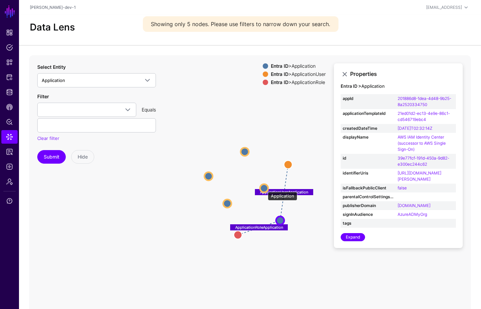
click at [264, 188] on circle at bounding box center [264, 188] width 8 height 8
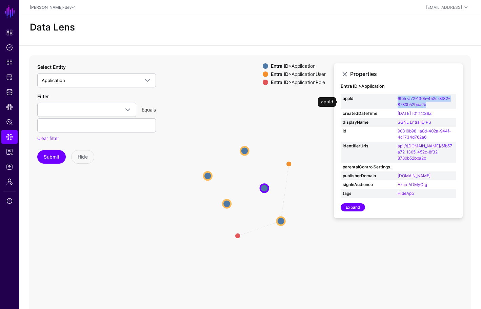
drag, startPoint x: 437, startPoint y: 104, endPoint x: 396, endPoint y: 100, distance: 41.6
click at [396, 100] on td "6fb57a72-1305-452c-8f32-8780b52bba2b" at bounding box center [425, 101] width 60 height 15
copy link "6fb57a72-1305-452c-8f32-8780b52bba2b"
click at [265, 189] on circle at bounding box center [264, 188] width 8 height 8
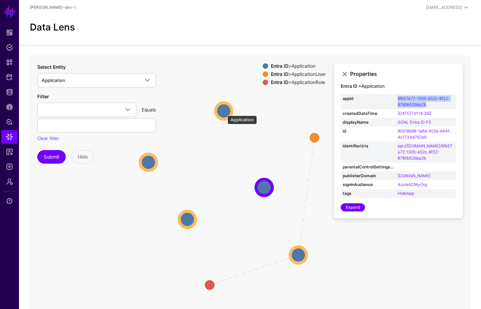
click at [224, 112] on circle at bounding box center [223, 111] width 16 height 16
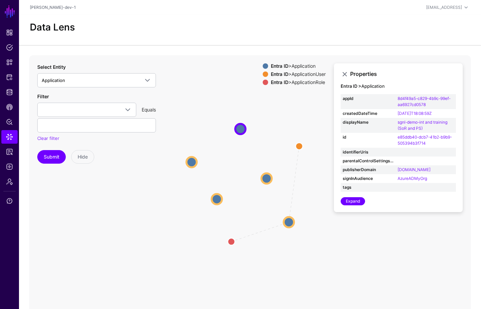
drag, startPoint x: 303, startPoint y: 260, endPoint x: 312, endPoint y: 251, distance: 12.9
click at [316, 268] on icon "ApplicationUserApplication ApplicationRoleApplication Application Application A…" at bounding box center [249, 190] width 441 height 271
click at [216, 197] on circle at bounding box center [218, 199] width 10 height 10
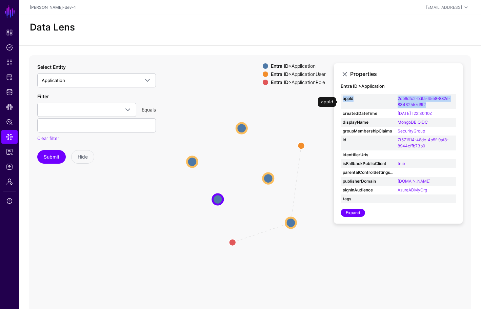
drag, startPoint x: 433, startPoint y: 104, endPoint x: 382, endPoint y: 95, distance: 52.2
click at [382, 95] on tr "appId 2cb6dfc2-bdfa-45e8-882e-83432557d6f2" at bounding box center [397, 101] width 115 height 15
click at [388, 98] on strong "appId" at bounding box center [367, 99] width 51 height 6
drag, startPoint x: 430, startPoint y: 104, endPoint x: 396, endPoint y: 101, distance: 33.7
click at [396, 101] on td "2cb6dfc2-bdfa-45e8-882e-83432557d6f2" at bounding box center [425, 101] width 60 height 15
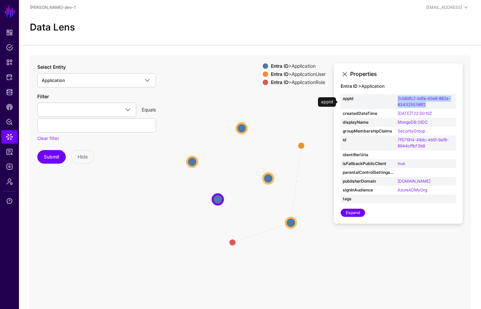
copy link "2cb6dfc2-bdfa-45e8-882e-83432557d6f2"
click at [194, 160] on circle at bounding box center [192, 161] width 10 height 10
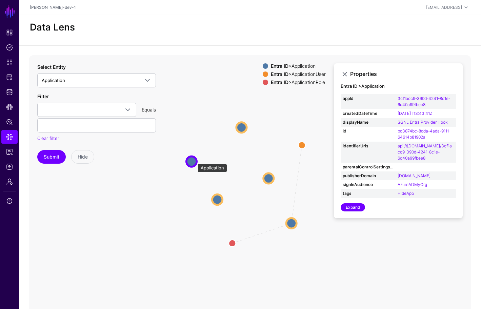
click at [194, 160] on circle at bounding box center [191, 161] width 10 height 10
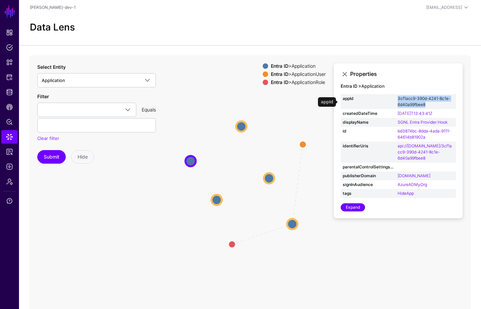
drag, startPoint x: 435, startPoint y: 104, endPoint x: 402, endPoint y: 98, distance: 33.4
click at [397, 97] on td "3cf1acc9-390d-4241-8c1e-6d40a99fbee8" at bounding box center [425, 101] width 60 height 15
copy link "3cf1acc9-390d-4241-8c1e-6d40a99fbee8"
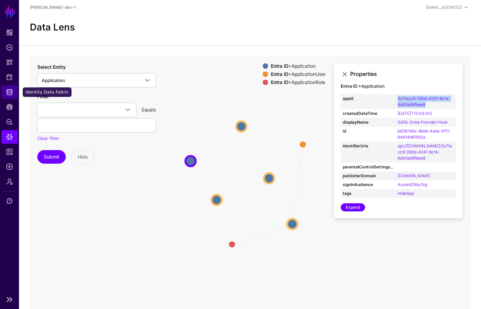
click at [11, 89] on span "Identity Data Fabric" at bounding box center [9, 92] width 7 height 7
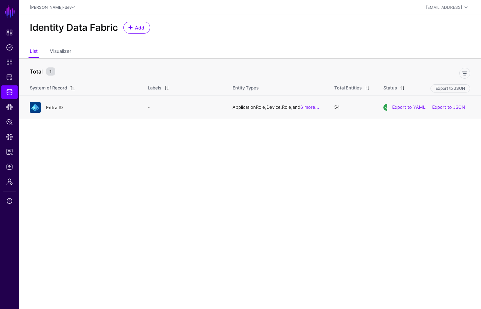
click at [53, 105] on div "Entra ID" at bounding box center [82, 107] width 110 height 11
click at [54, 107] on link "Entra ID" at bounding box center [54, 107] width 17 height 5
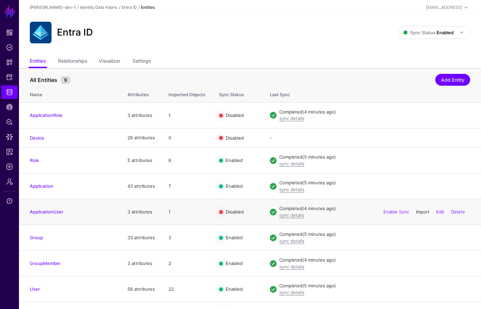
click at [424, 211] on link "Import" at bounding box center [423, 211] width 14 height 5
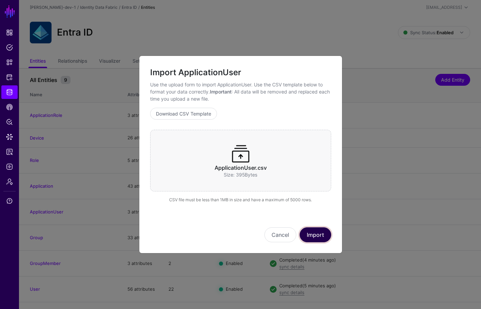
click at [315, 230] on button "Import" at bounding box center [315, 234] width 32 height 15
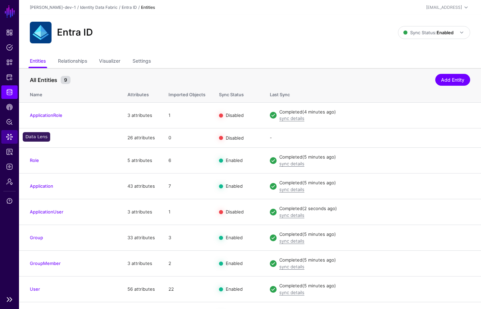
click at [12, 139] on span "Data Lens" at bounding box center [9, 136] width 7 height 7
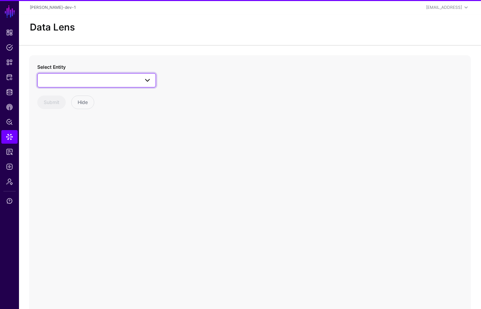
click at [139, 80] on span at bounding box center [97, 80] width 110 height 8
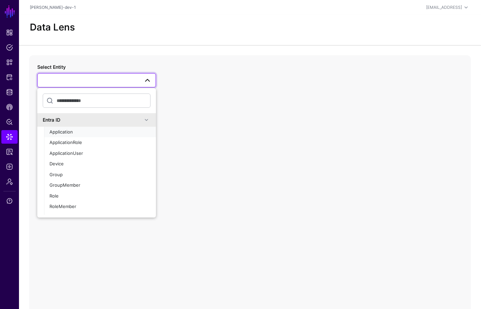
click at [80, 130] on div "Application" at bounding box center [99, 132] width 101 height 7
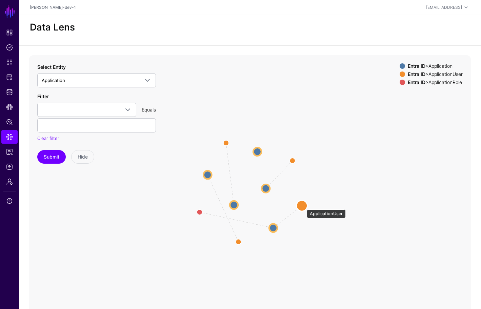
click at [303, 206] on circle at bounding box center [301, 205] width 11 height 11
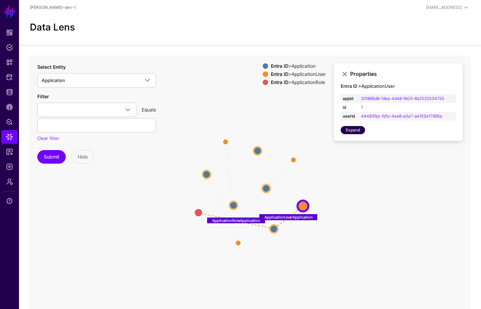
click at [349, 132] on link "Expand" at bounding box center [352, 130] width 24 height 8
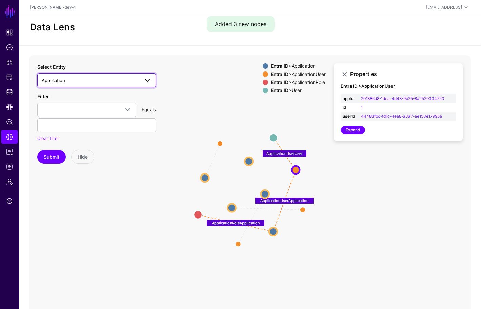
click at [111, 78] on span "Application" at bounding box center [91, 80] width 98 height 7
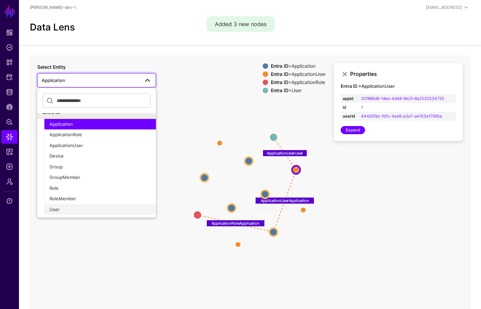
scroll to position [27, 0]
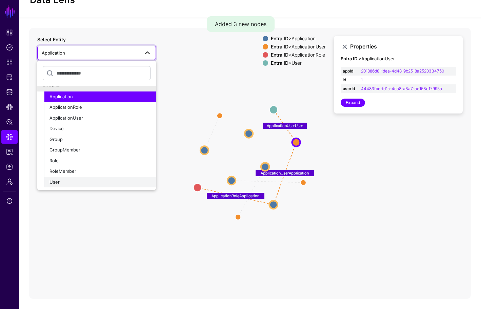
click at [74, 180] on div "User" at bounding box center [99, 182] width 101 height 7
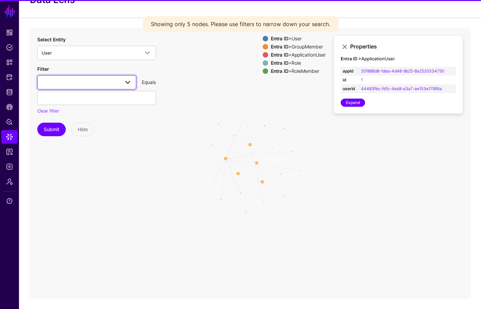
click at [100, 79] on span at bounding box center [87, 82] width 90 height 8
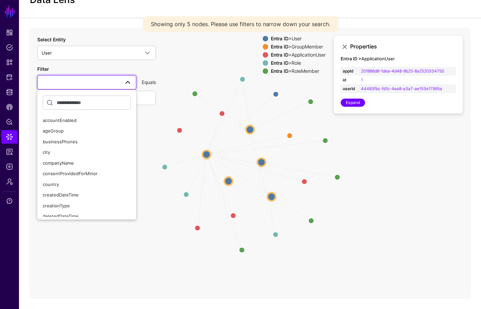
click at [216, 160] on icon "Member Member Role Role Group / Member ApplicationUserUser ApplicationUserUser …" at bounding box center [249, 163] width 441 height 271
click at [206, 155] on circle at bounding box center [206, 154] width 8 height 8
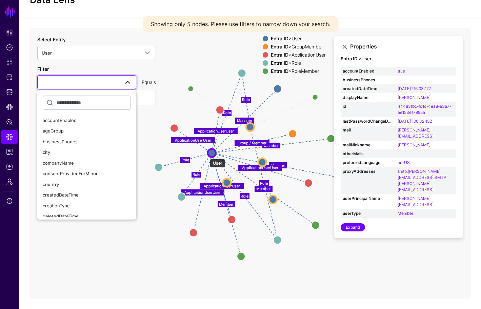
drag, startPoint x: 206, startPoint y: 155, endPoint x: 212, endPoint y: 154, distance: 5.9
click at [212, 154] on circle at bounding box center [212, 153] width 8 height 8
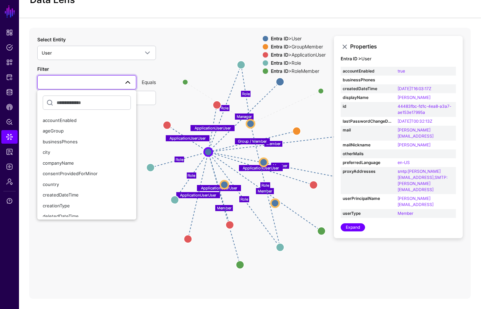
click at [135, 81] on link at bounding box center [86, 82] width 99 height 14
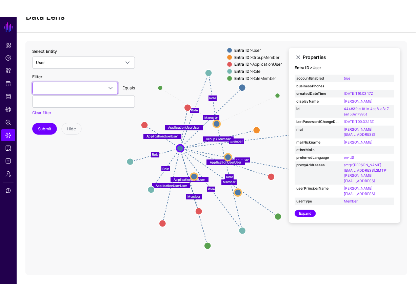
scroll to position [22, 0]
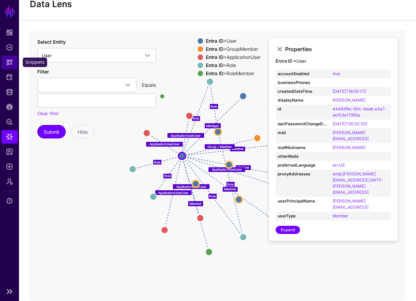
click at [10, 56] on link "Snippets" at bounding box center [9, 63] width 16 height 14
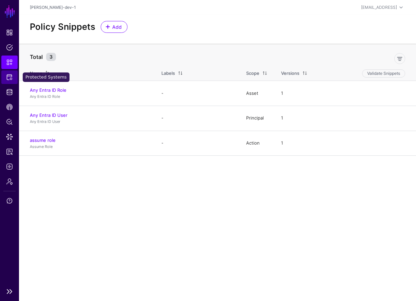
click at [11, 78] on span "Protected Systems" at bounding box center [9, 77] width 7 height 7
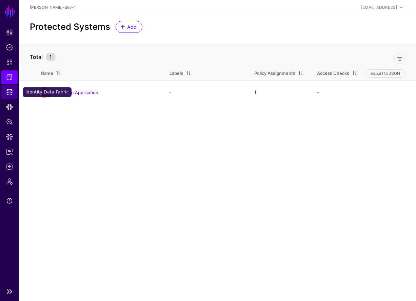
click at [9, 94] on span "Identity Data Fabric" at bounding box center [9, 92] width 7 height 7
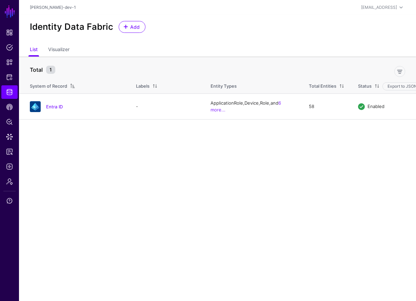
drag, startPoint x: 48, startPoint y: 104, endPoint x: 64, endPoint y: 108, distance: 16.9
click at [48, 104] on link "Entra ID" at bounding box center [54, 106] width 17 height 5
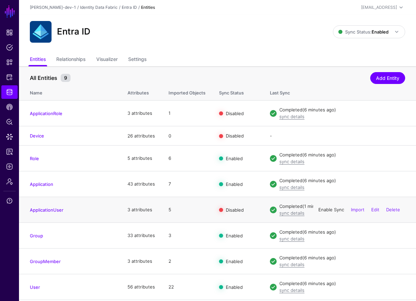
click at [333, 208] on link "Enable Sync" at bounding box center [331, 209] width 26 height 5
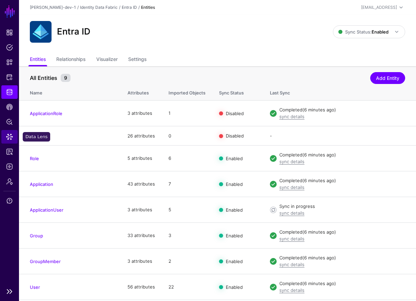
click at [9, 139] on span "Data Lens" at bounding box center [9, 136] width 7 height 7
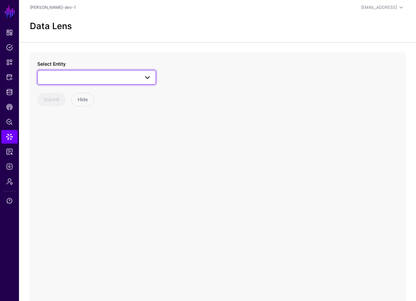
click at [95, 78] on span at bounding box center [97, 77] width 110 height 8
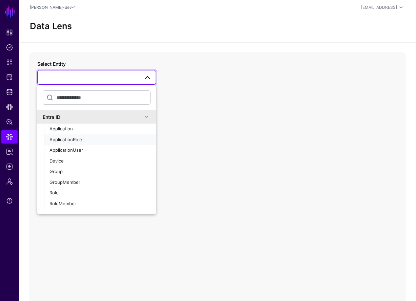
drag, startPoint x: 78, startPoint y: 144, endPoint x: 81, endPoint y: 148, distance: 5.0
click at [81, 147] on ul "Application ApplicationRole ApplicationUser Device Group GroupMember Role RoleM…" at bounding box center [100, 172] width 112 height 96
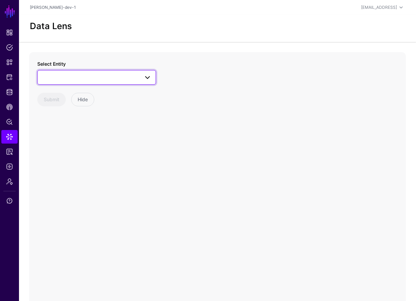
click at [85, 71] on link at bounding box center [96, 77] width 119 height 14
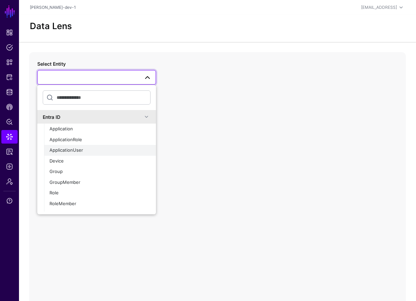
click at [72, 146] on button "ApplicationUser" at bounding box center [100, 150] width 112 height 11
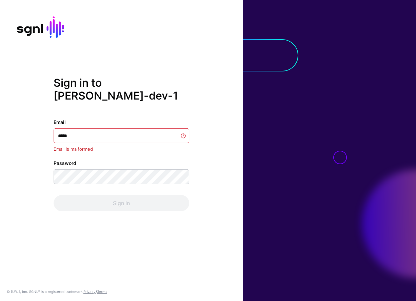
type input "******"
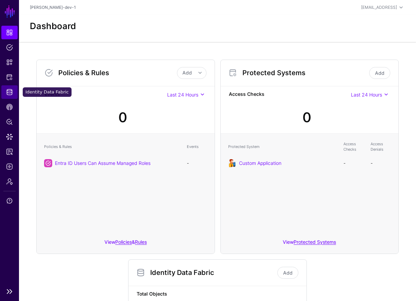
click at [8, 89] on span "Identity Data Fabric" at bounding box center [9, 92] width 7 height 7
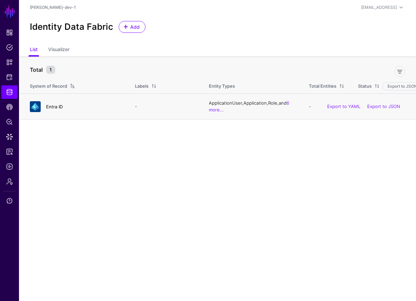
click at [50, 104] on link "Entra ID" at bounding box center [54, 106] width 17 height 5
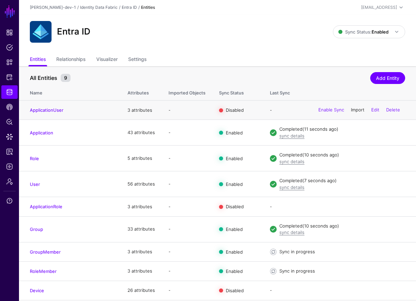
click at [353, 110] on link "Import" at bounding box center [358, 109] width 14 height 5
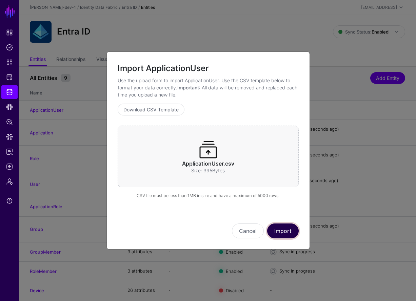
click at [288, 235] on button "Import" at bounding box center [283, 231] width 32 height 15
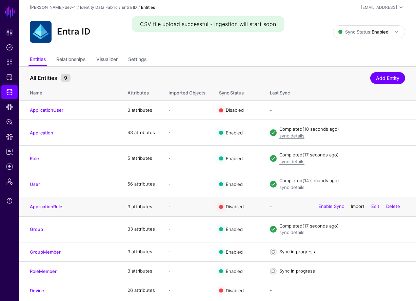
click at [361, 207] on link "Import" at bounding box center [358, 206] width 14 height 5
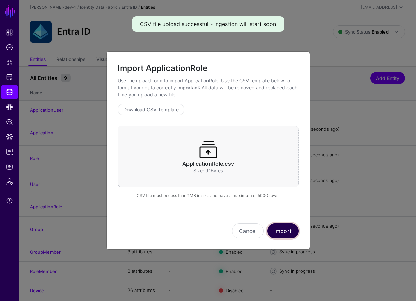
click at [285, 224] on button "Import" at bounding box center [283, 231] width 32 height 15
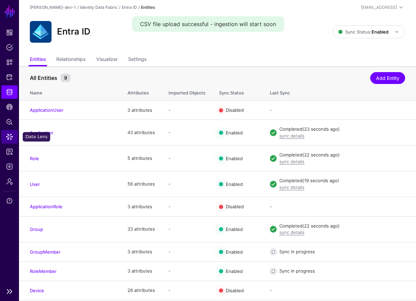
click at [3, 134] on link "Data Lens" at bounding box center [9, 137] width 16 height 14
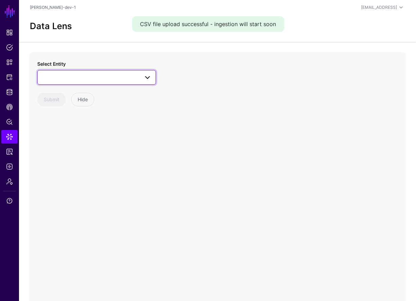
click at [121, 82] on link at bounding box center [96, 77] width 119 height 14
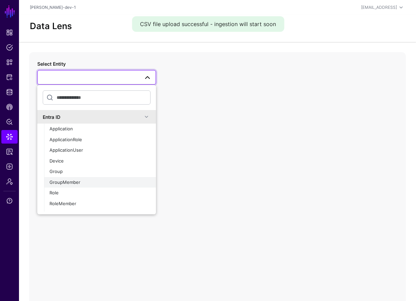
scroll to position [8, 0]
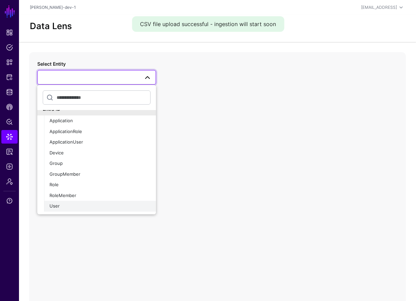
click at [64, 209] on div "User" at bounding box center [99, 206] width 101 height 7
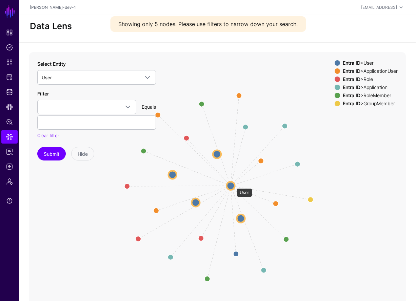
click at [233, 185] on circle at bounding box center [230, 186] width 8 height 8
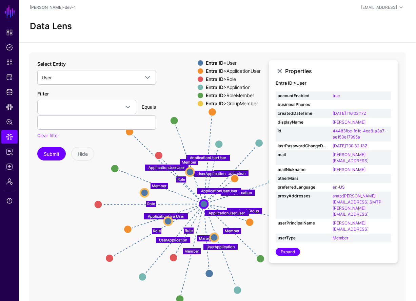
drag, startPoint x: 95, startPoint y: 210, endPoint x: 67, endPoint y: 228, distance: 33.0
click at [67, 228] on icon "UserApplication Role UserApplication Role UserApplication UserApplication UserA…" at bounding box center [217, 187] width 376 height 271
click at [220, 144] on circle at bounding box center [218, 144] width 8 height 8
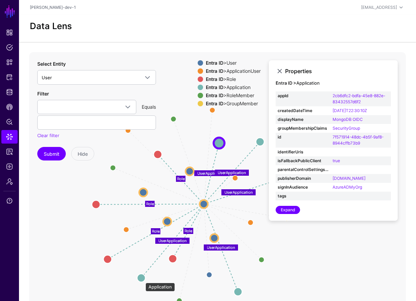
click at [142, 279] on circle at bounding box center [141, 278] width 8 height 8
click at [143, 279] on circle at bounding box center [141, 279] width 8 height 8
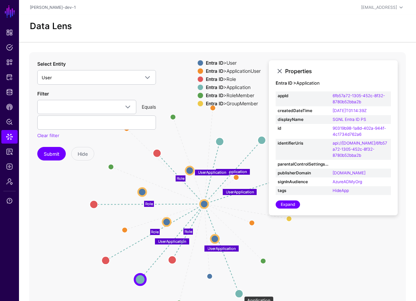
click at [240, 293] on circle at bounding box center [239, 294] width 8 height 8
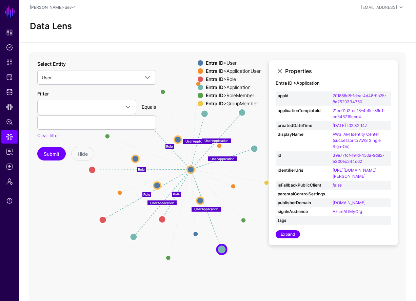
drag, startPoint x: 272, startPoint y: 278, endPoint x: 253, endPoint y: 225, distance: 55.8
click at [253, 225] on icon "ApplicationUserUser ApplicationUserUser ApplicationUserUser Manager Member Memb…" at bounding box center [217, 187] width 376 height 271
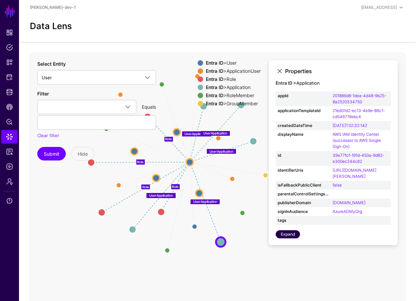
click at [293, 238] on link "Expand" at bounding box center [287, 234] width 24 height 8
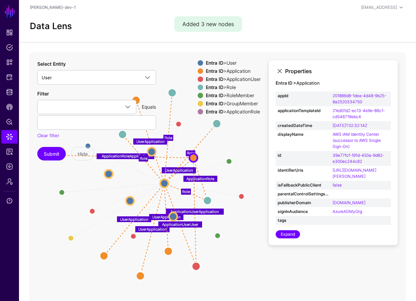
drag, startPoint x: 296, startPoint y: 270, endPoint x: 227, endPoint y: 266, distance: 69.2
click at [227, 266] on icon "Member / Group ApplicationUserUser Member Member Member Member Manager Applicat…" at bounding box center [217, 187] width 376 height 271
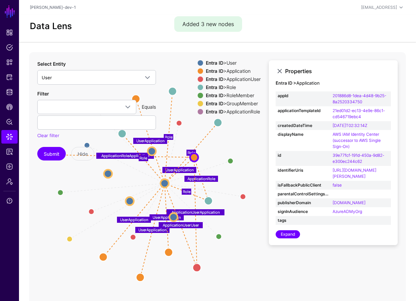
click at [236, 251] on icon "Member / Group ApplicationUserUser Member Member Member Member Manager Applicat…" at bounding box center [217, 187] width 376 height 271
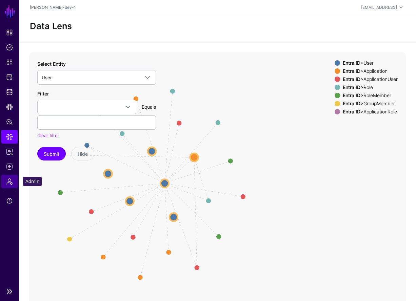
click at [8, 183] on span "Admin" at bounding box center [9, 181] width 7 height 7
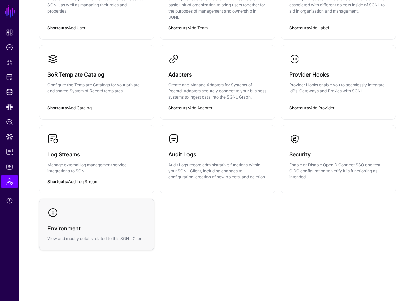
click at [101, 224] on h3 "Environment" at bounding box center [96, 228] width 98 height 9
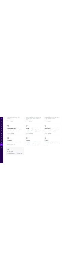
scroll to position [43, 0]
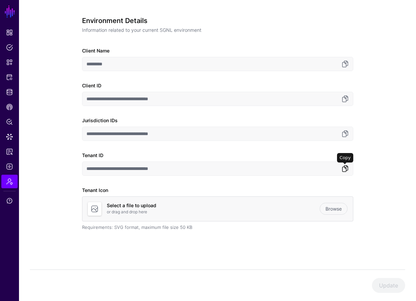
click at [345, 169] on link at bounding box center [345, 169] width 8 height 8
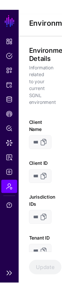
scroll to position [36, 0]
